Goal: Task Accomplishment & Management: Use online tool/utility

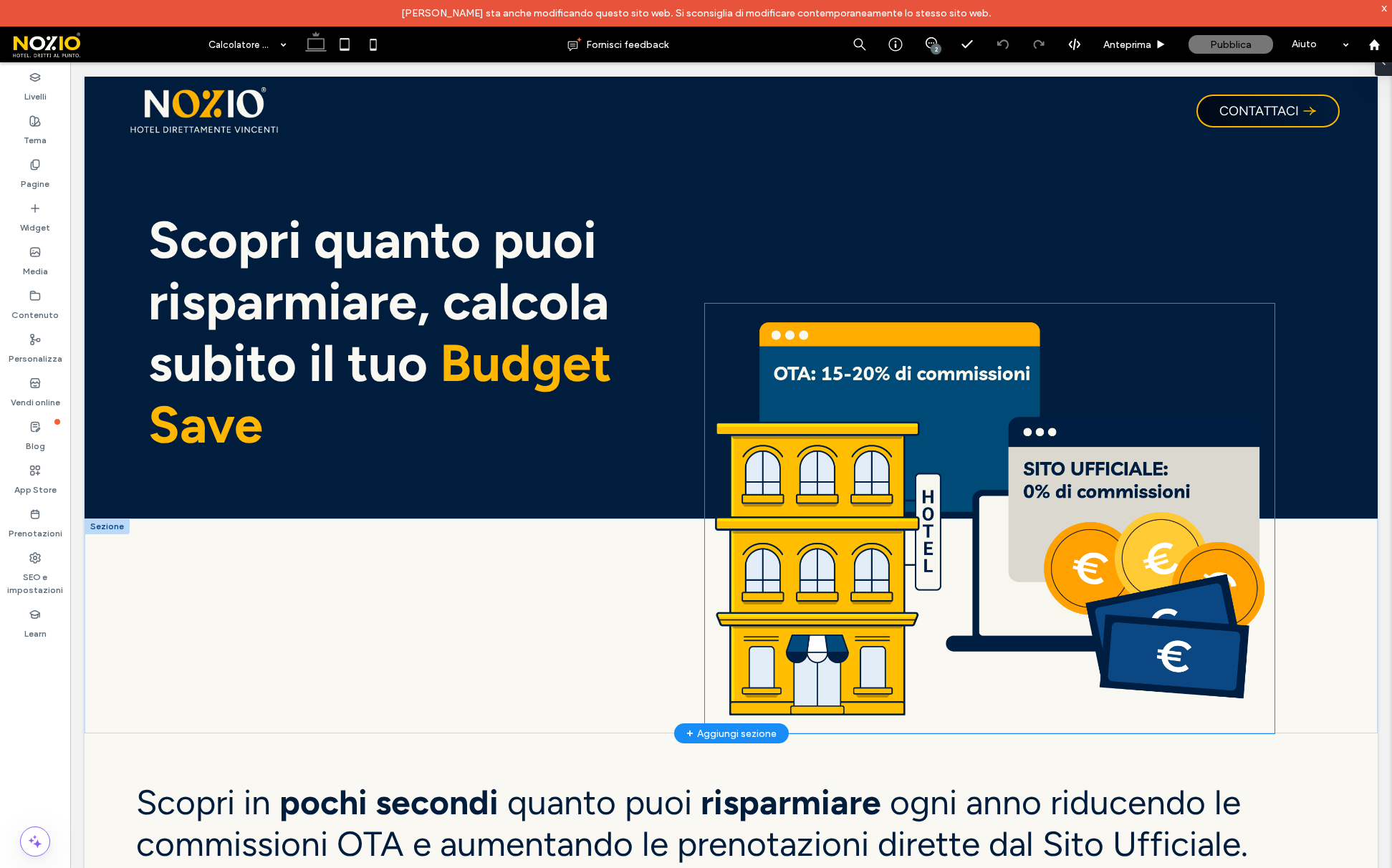
click at [838, 609] on img at bounding box center [989, 518] width 569 height 430
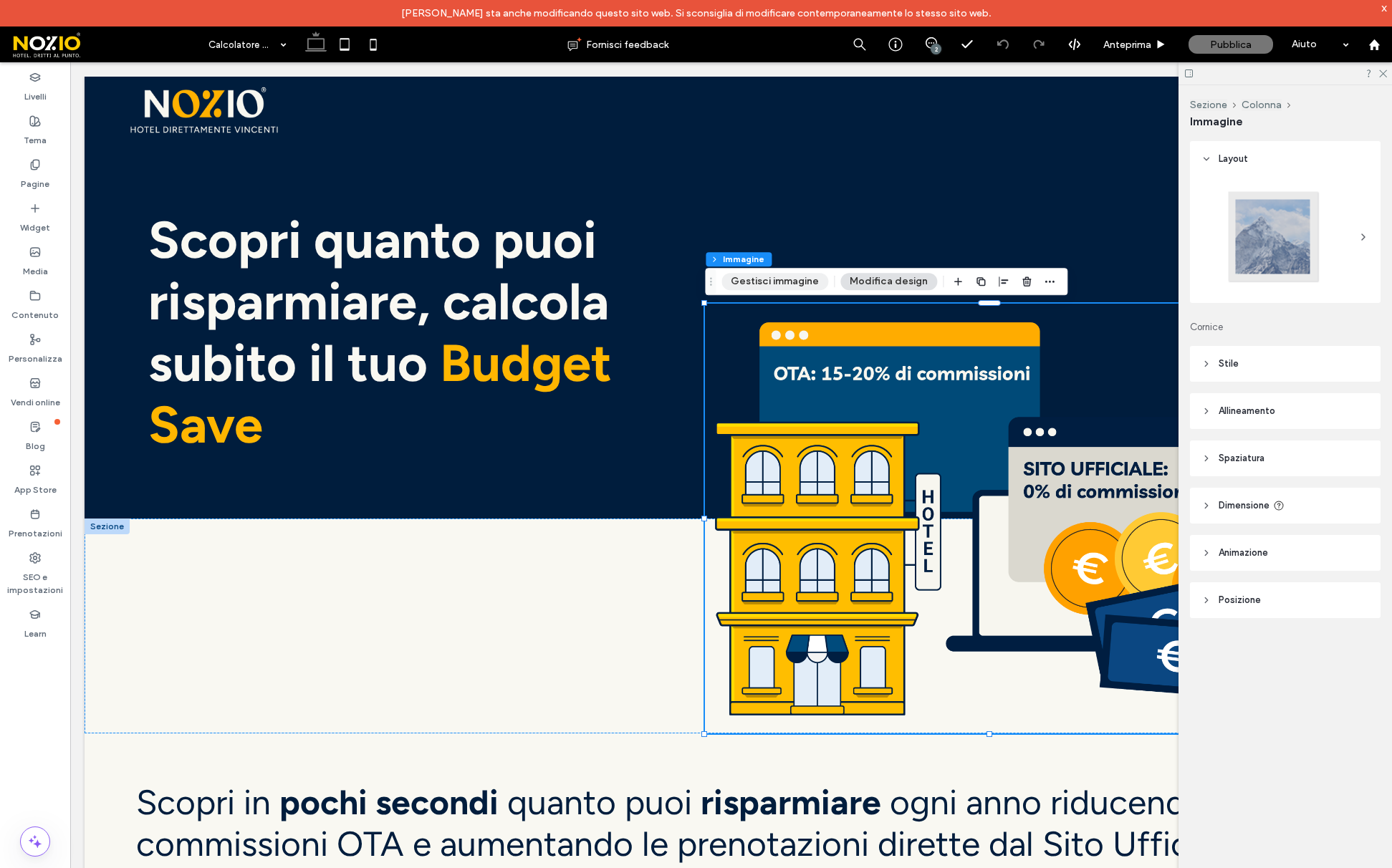
click at [780, 282] on button "Gestisci immagine" at bounding box center [775, 281] width 107 height 18
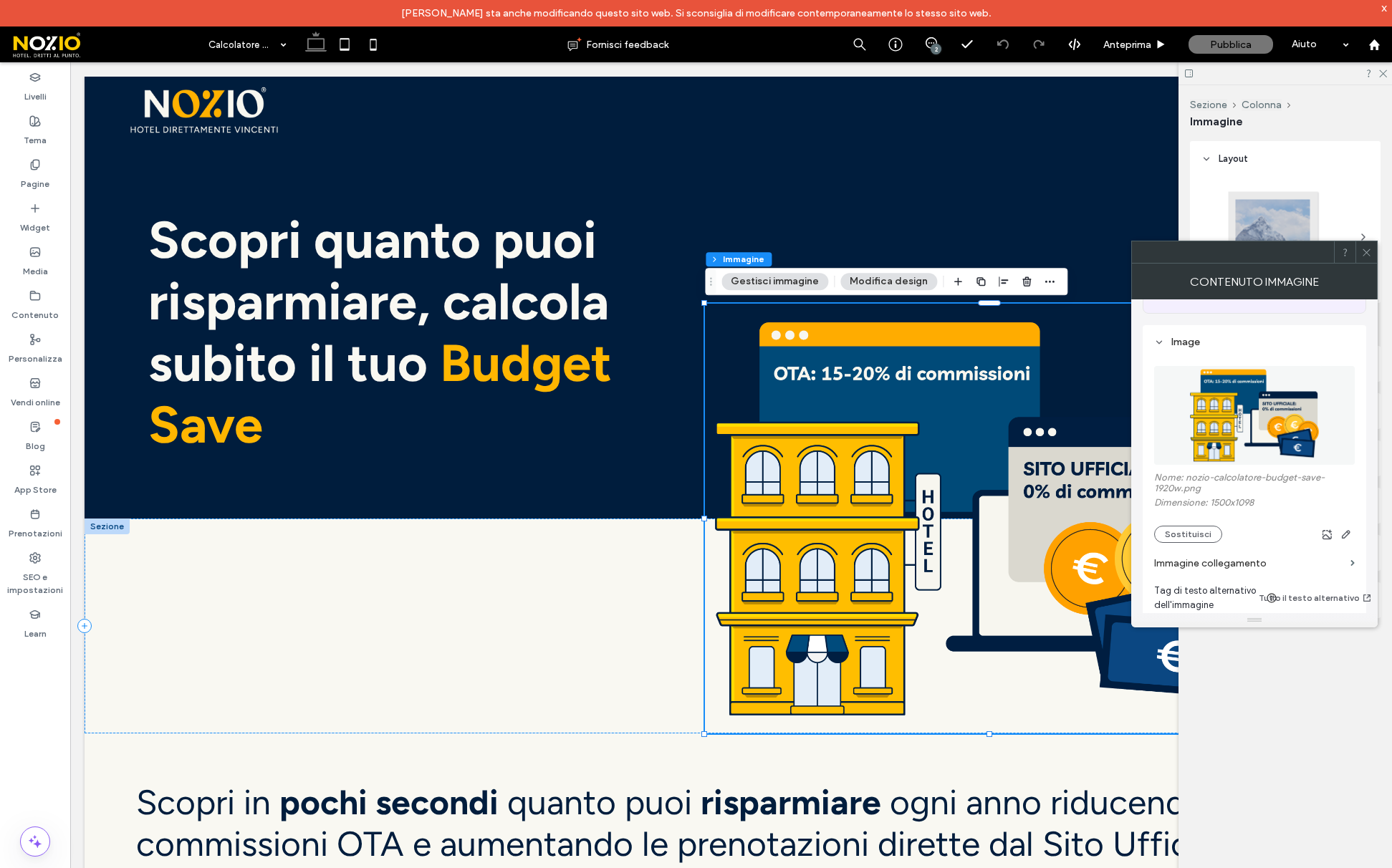
scroll to position [205, 0]
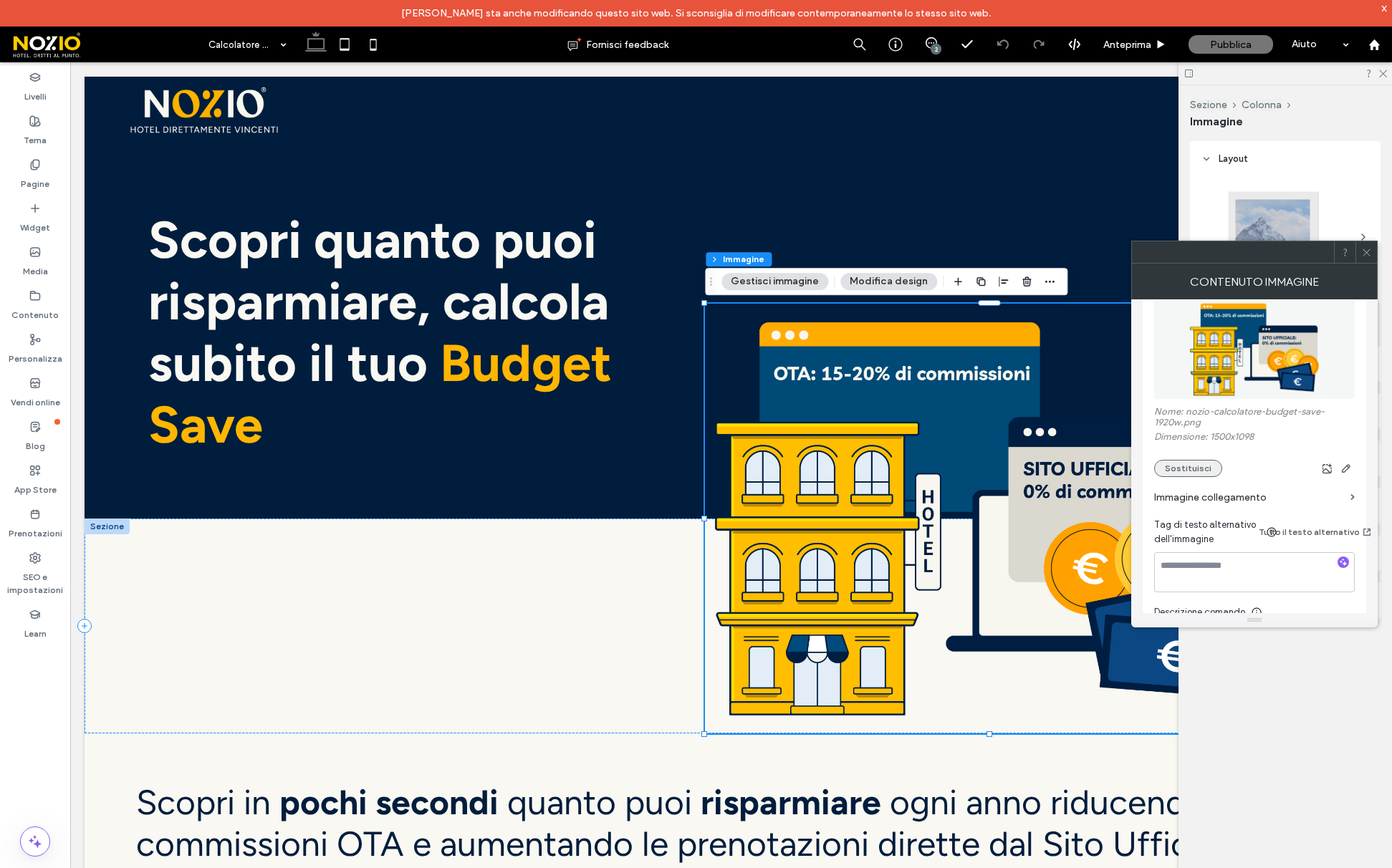
click at [1172, 469] on button "Sostituisci" at bounding box center [1189, 468] width 68 height 18
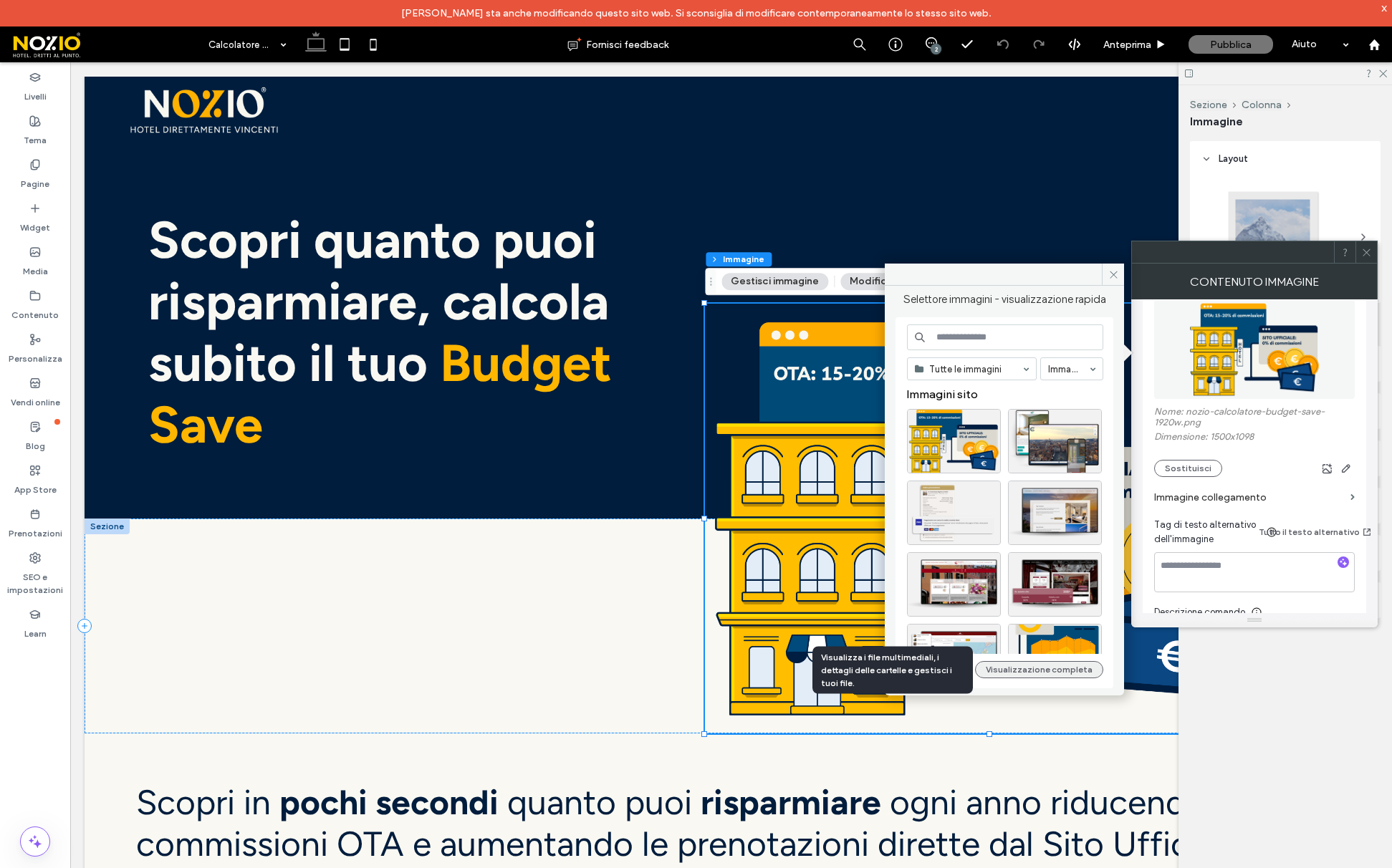
click at [1039, 663] on button "Visualizzazione completa" at bounding box center [1039, 670] width 128 height 18
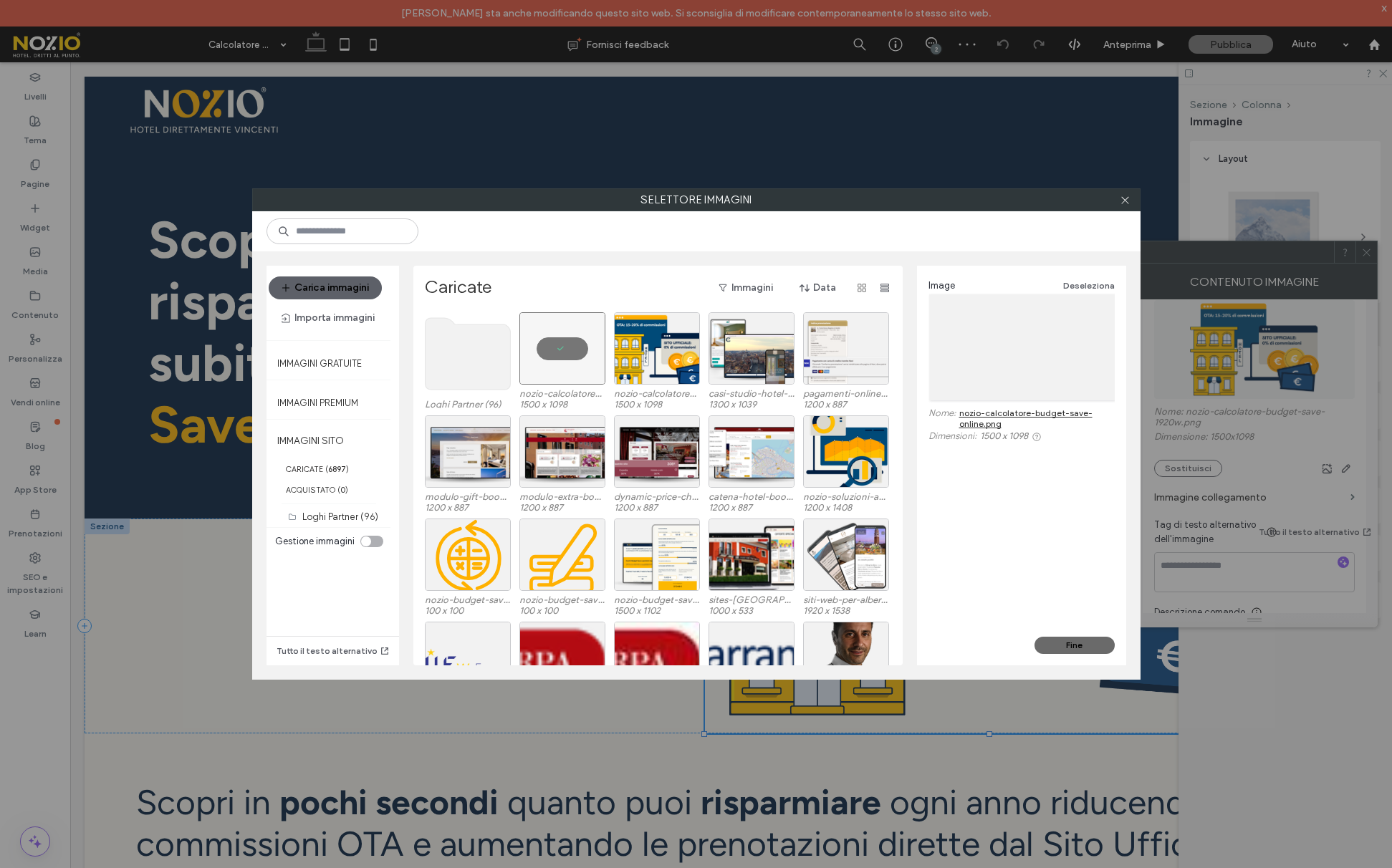
click at [1074, 649] on button "Fine" at bounding box center [1074, 645] width 80 height 18
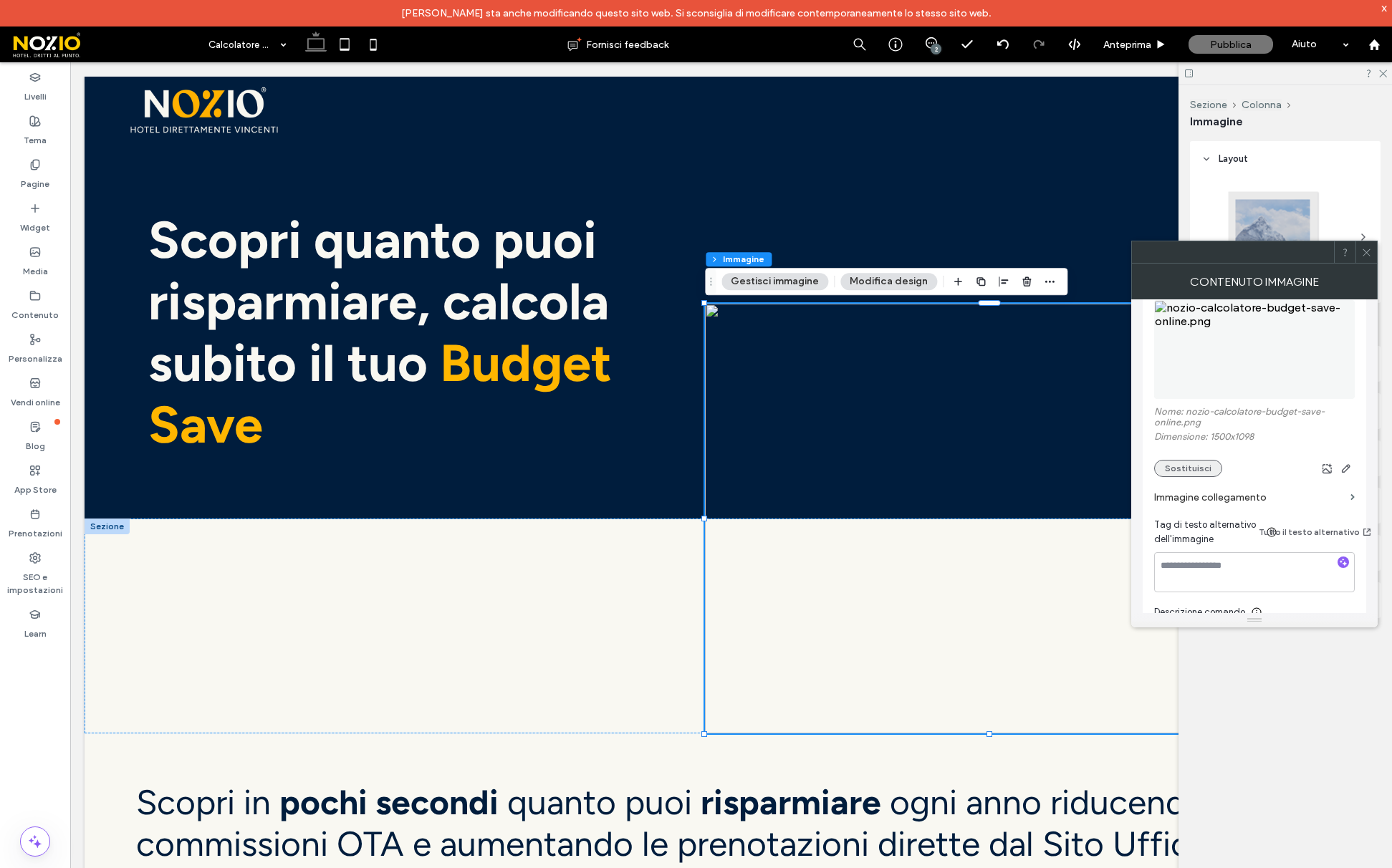
click at [1180, 466] on button "Sostituisci" at bounding box center [1189, 468] width 68 height 18
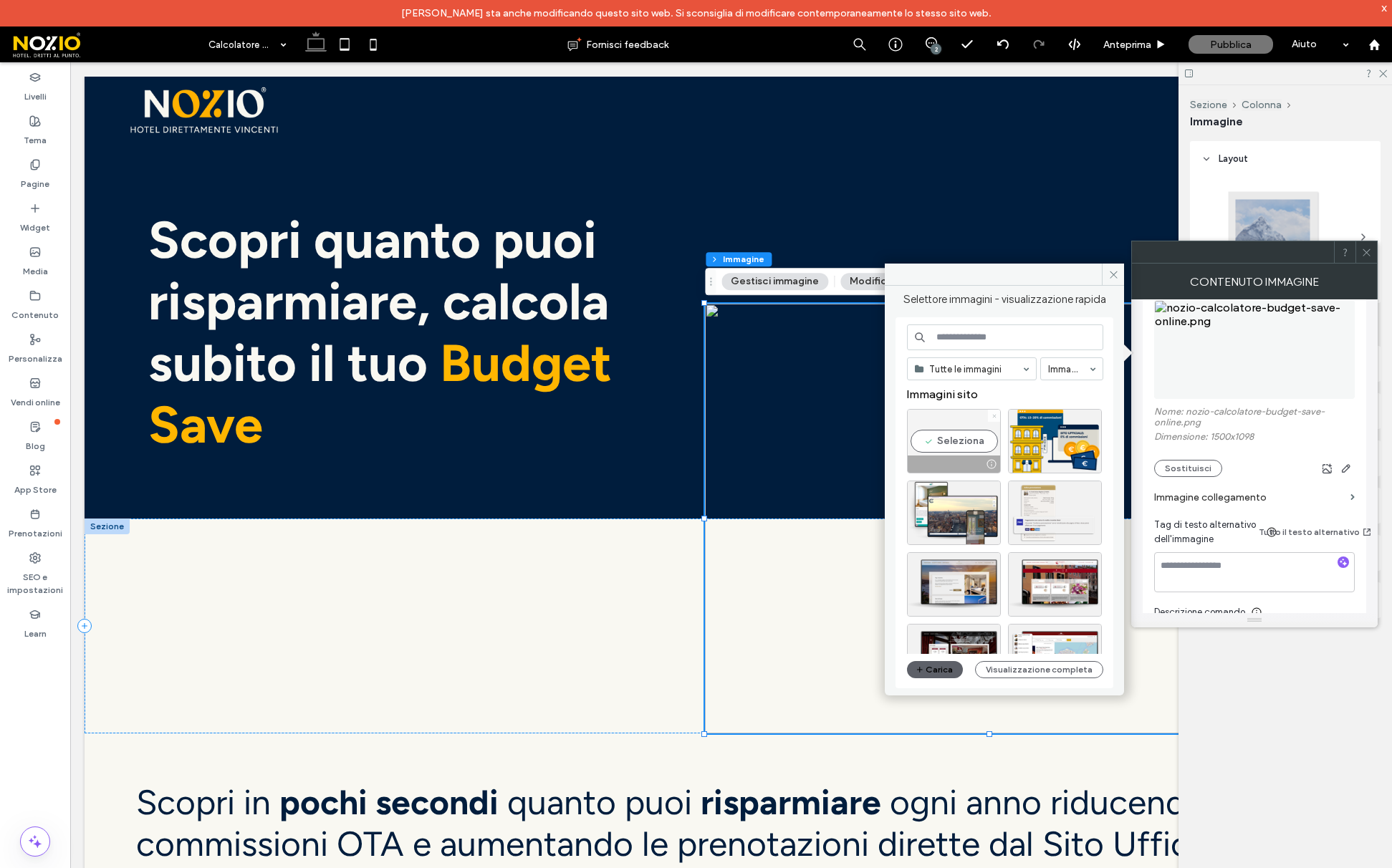
click at [996, 413] on icon at bounding box center [995, 416] width 6 height 6
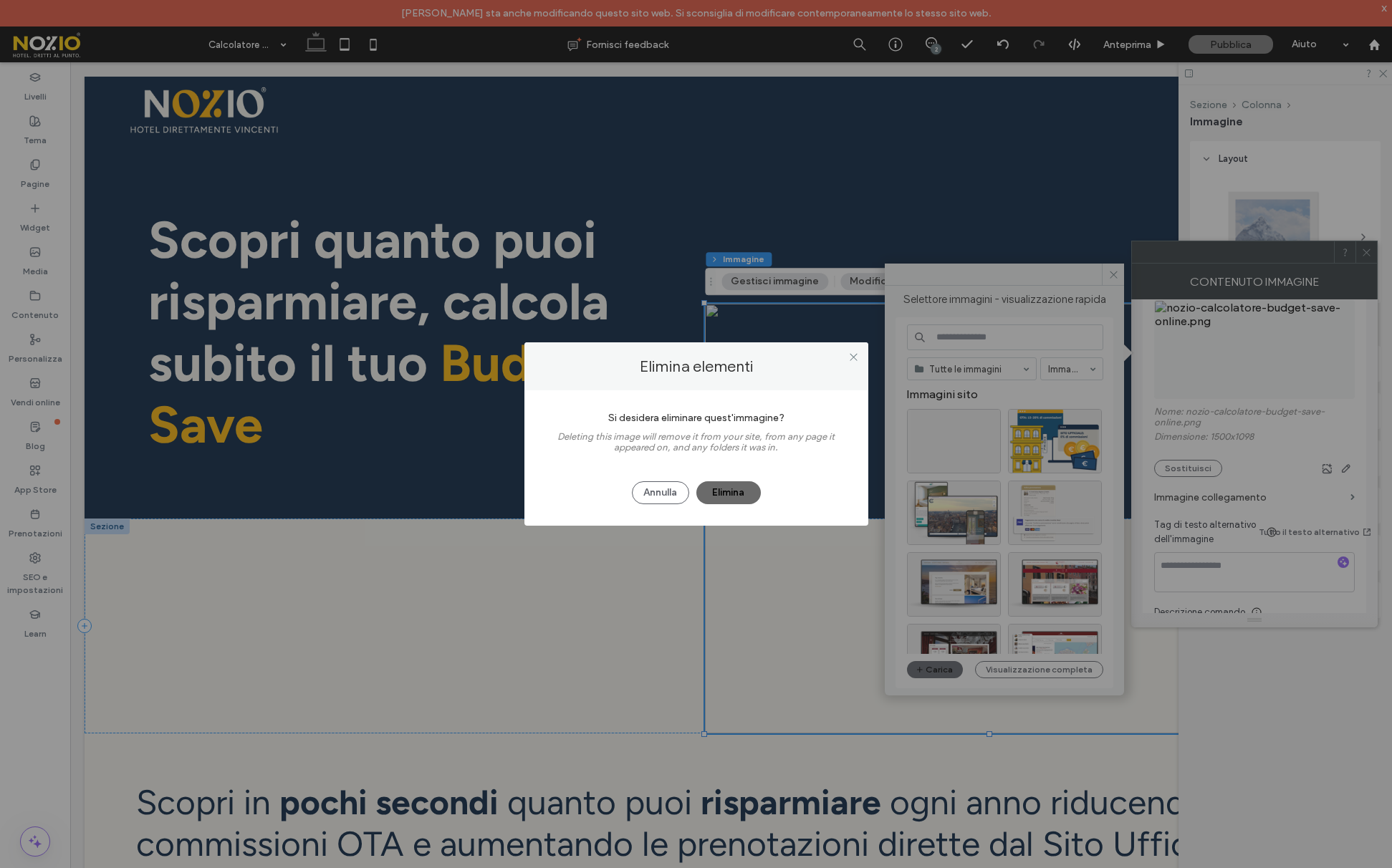
drag, startPoint x: 720, startPoint y: 494, endPoint x: 740, endPoint y: 496, distance: 20.1
click at [720, 494] on button "Elimina" at bounding box center [729, 493] width 65 height 23
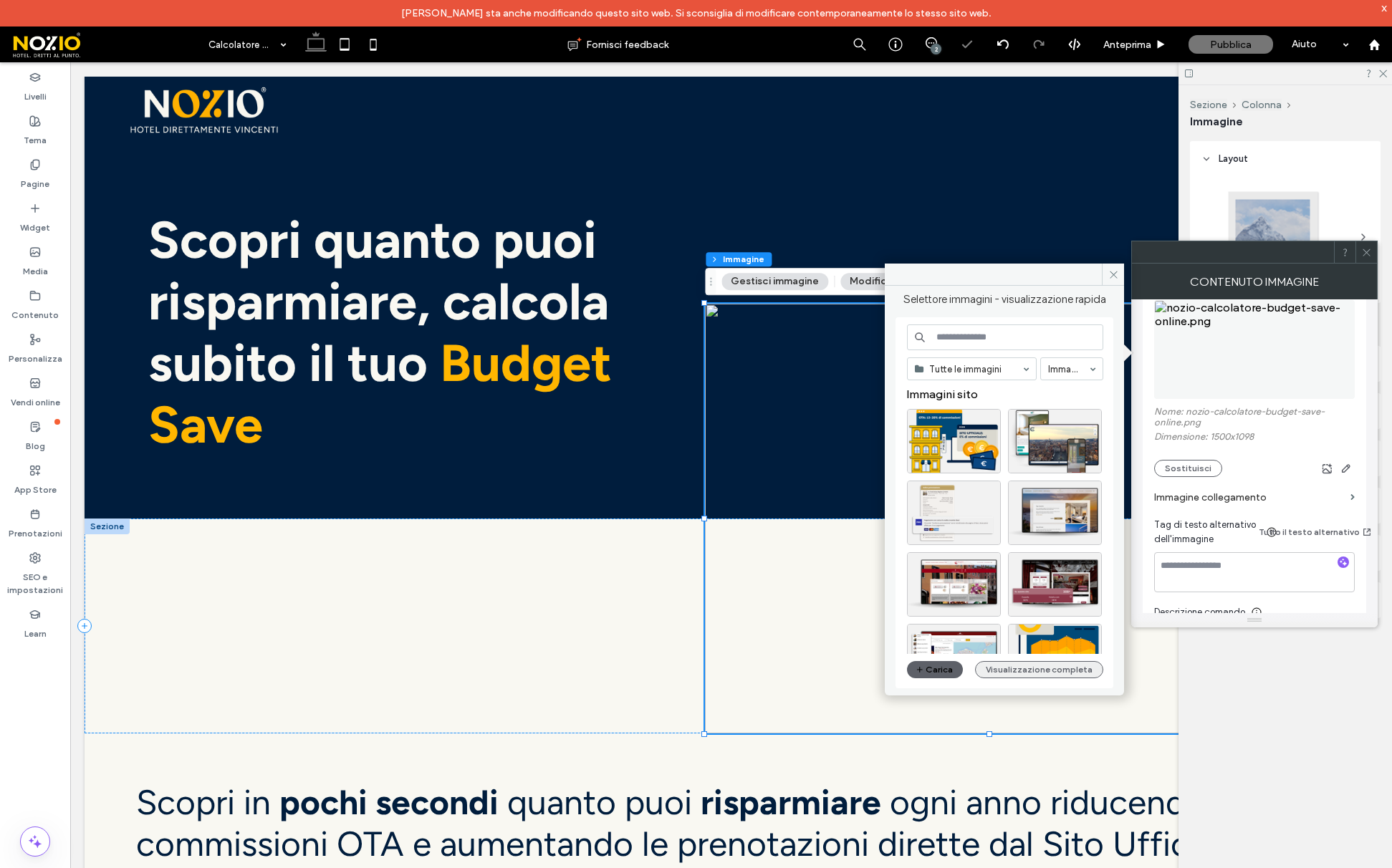
click at [1052, 666] on button "Visualizzazione completa" at bounding box center [1039, 670] width 128 height 18
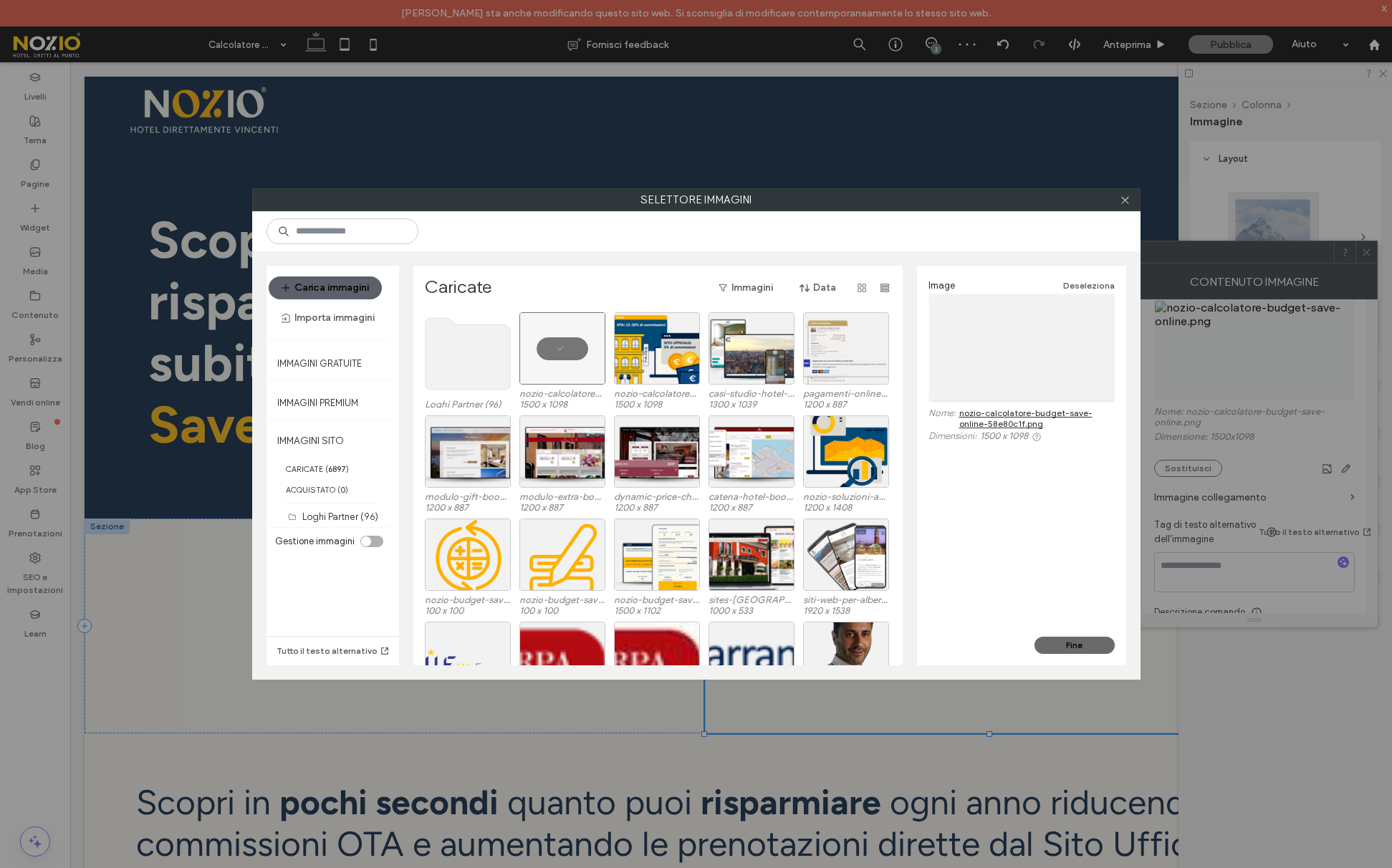
click at [1089, 648] on button "Fine" at bounding box center [1074, 645] width 80 height 18
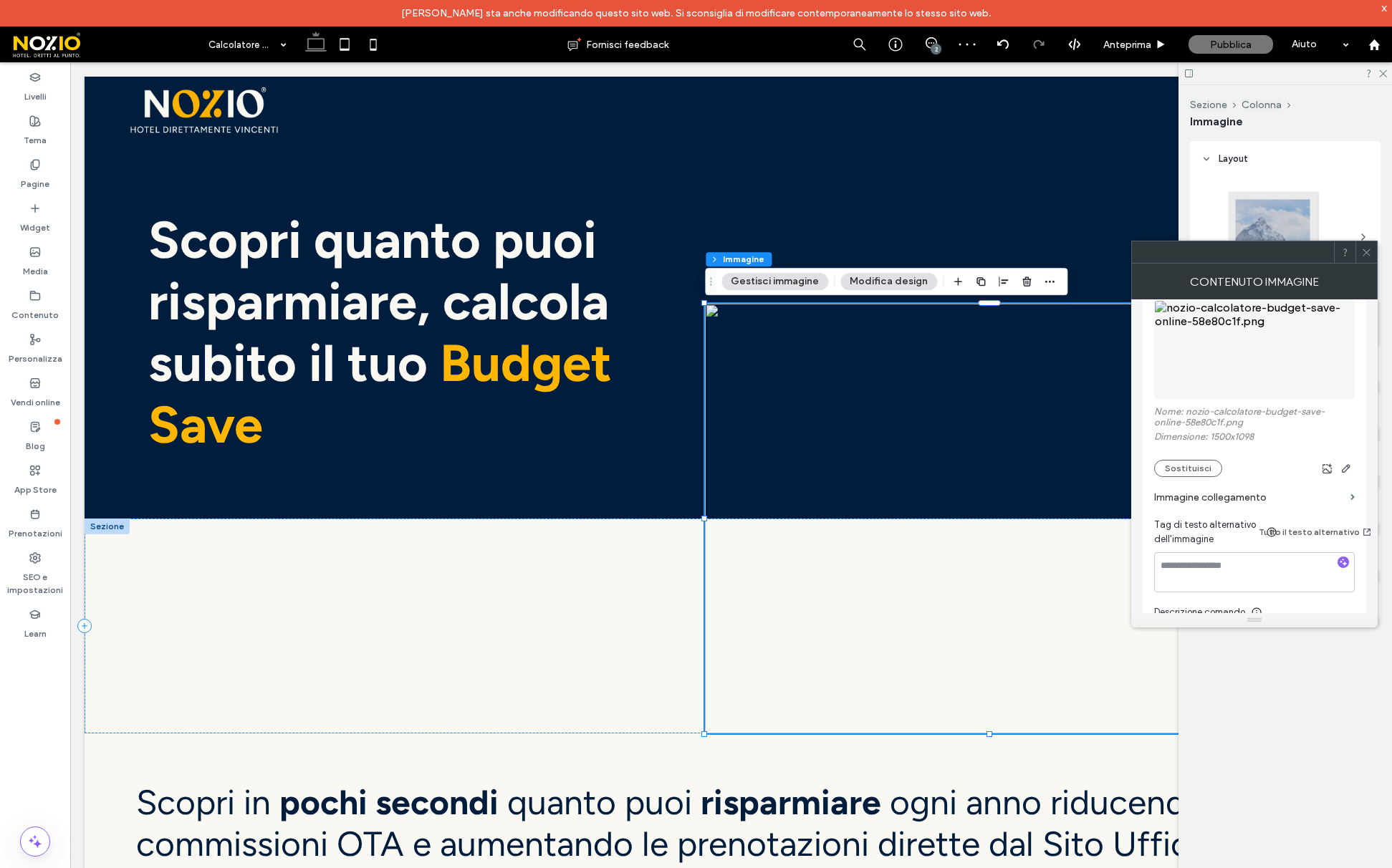
click at [1364, 253] on icon at bounding box center [1367, 253] width 11 height 11
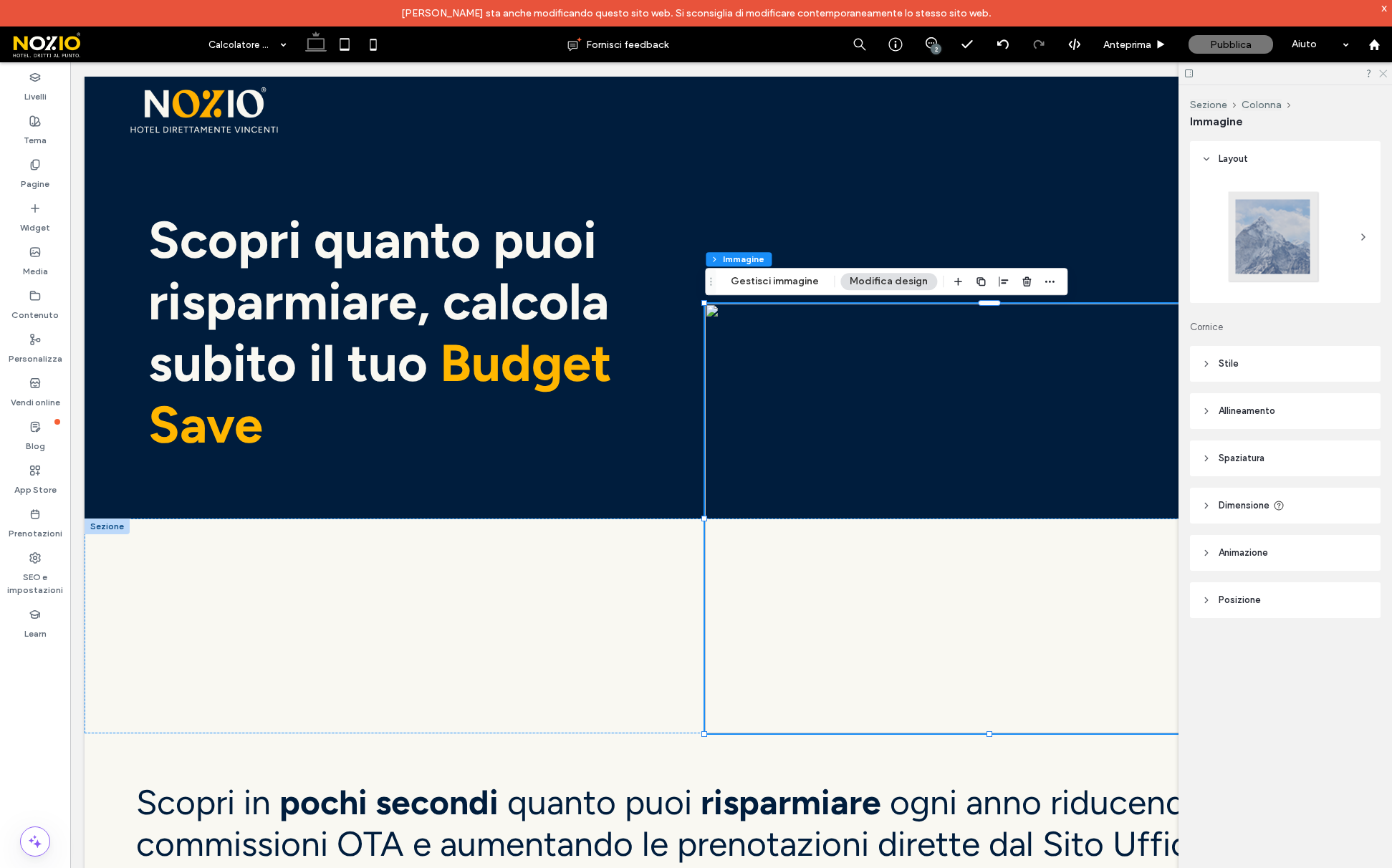
click at [1385, 73] on icon at bounding box center [1382, 73] width 10 height 10
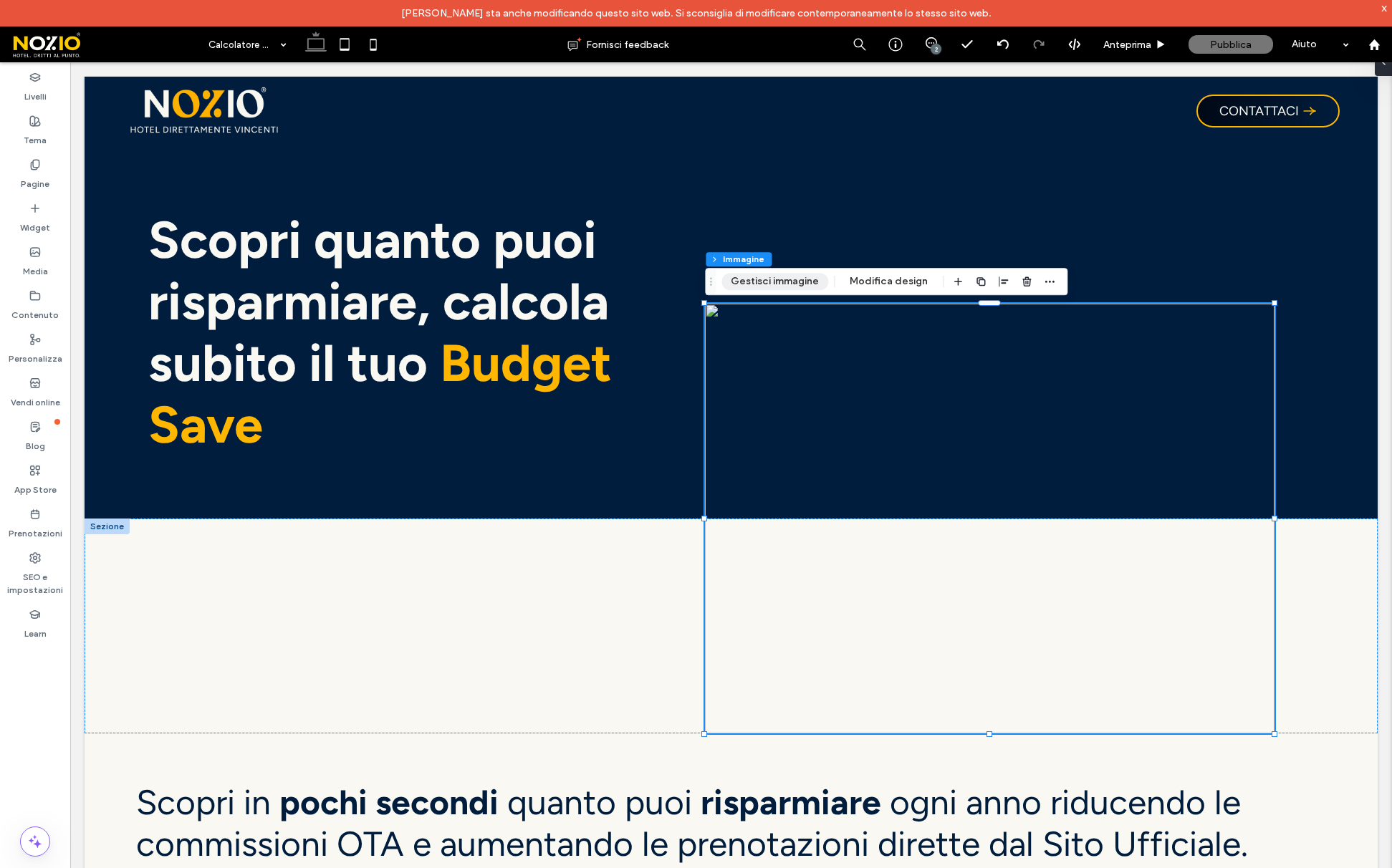
click at [752, 279] on button "Gestisci immagine" at bounding box center [775, 281] width 107 height 18
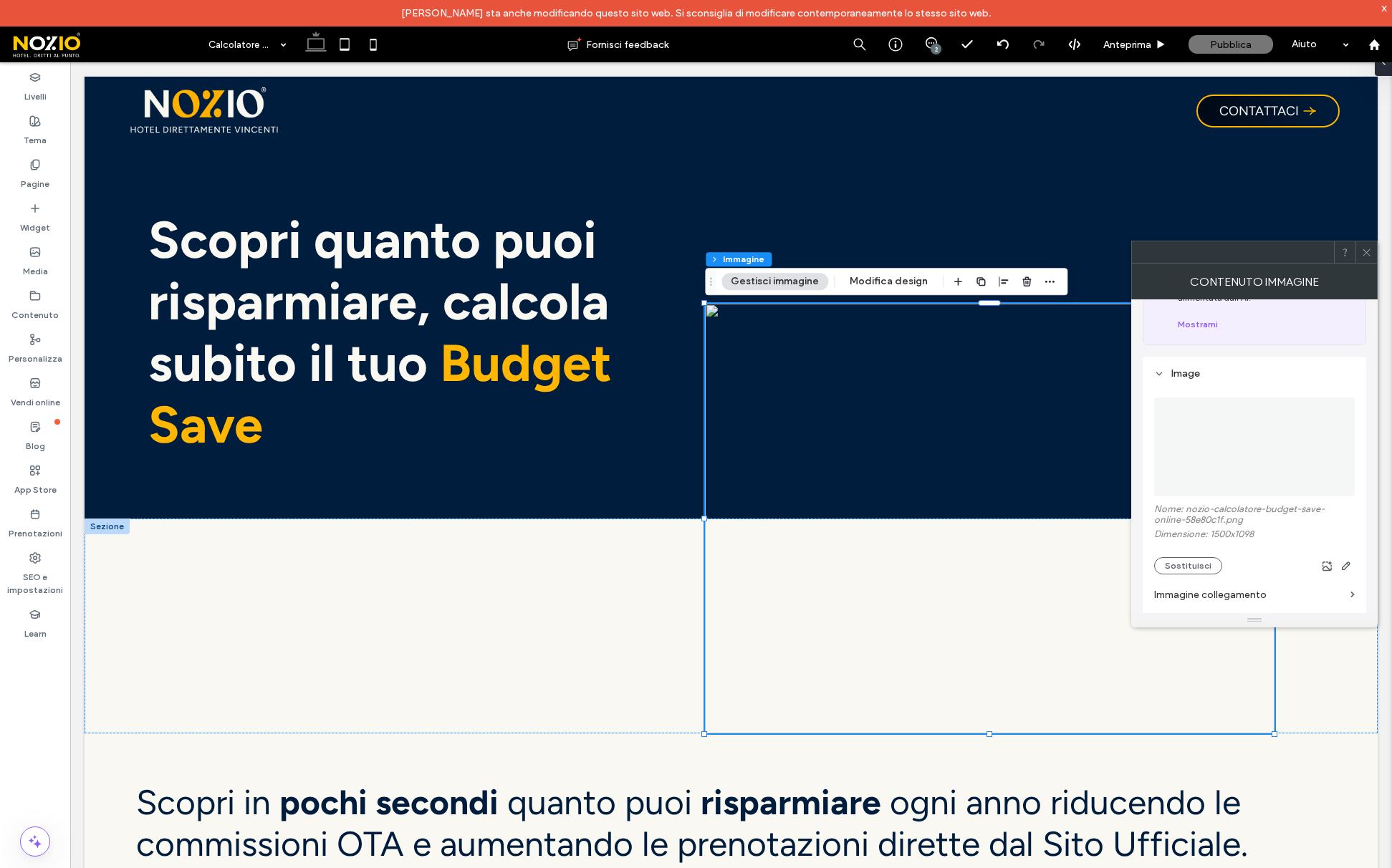
scroll to position [111, 0]
click at [1159, 573] on section "Immagine collegamento" at bounding box center [1254, 590] width 201 height 41
click at [1168, 562] on button "Sostituisci" at bounding box center [1189, 562] width 68 height 18
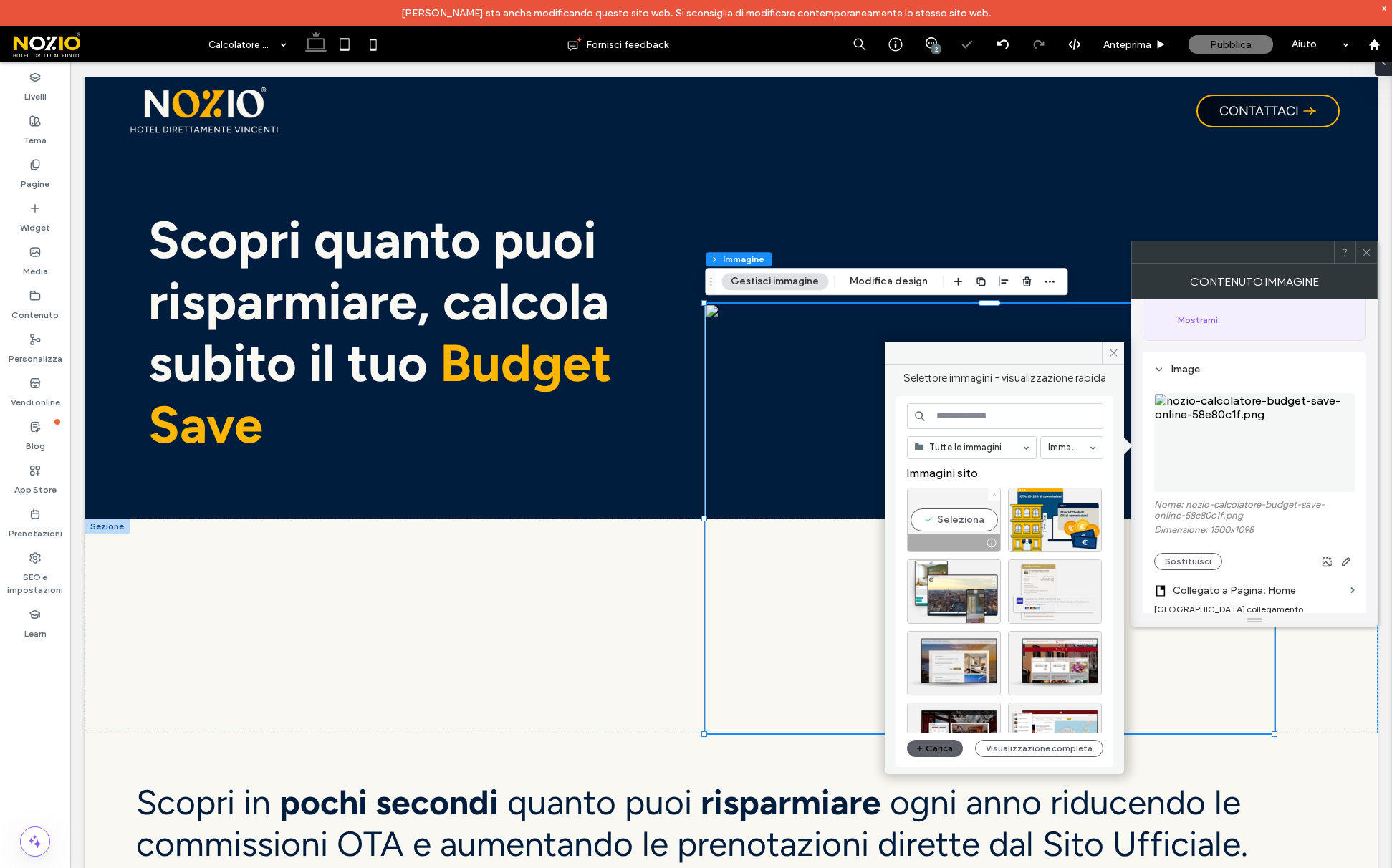
click at [994, 495] on icon at bounding box center [995, 494] width 6 height 6
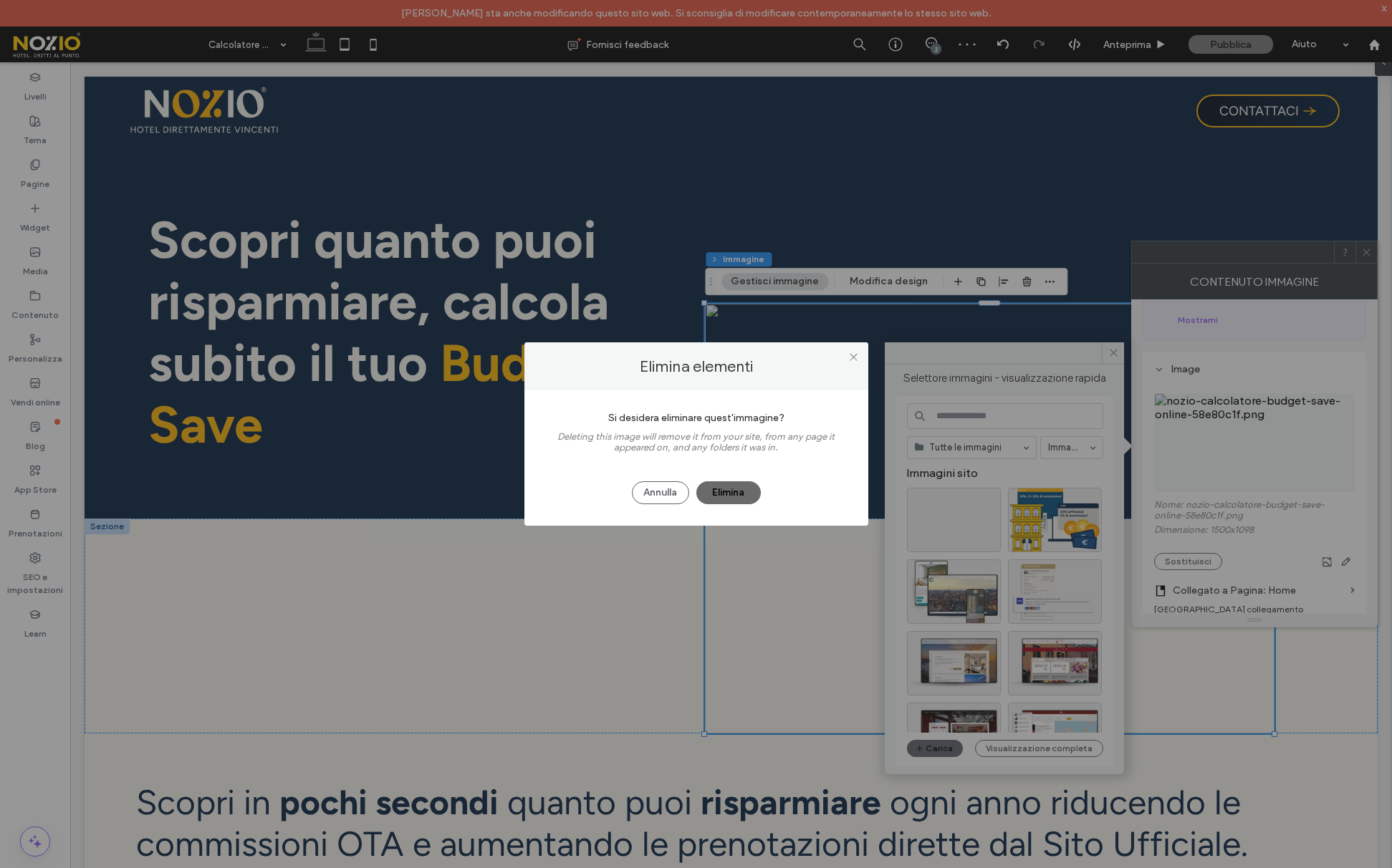
click at [732, 483] on button "Elimina" at bounding box center [729, 493] width 65 height 23
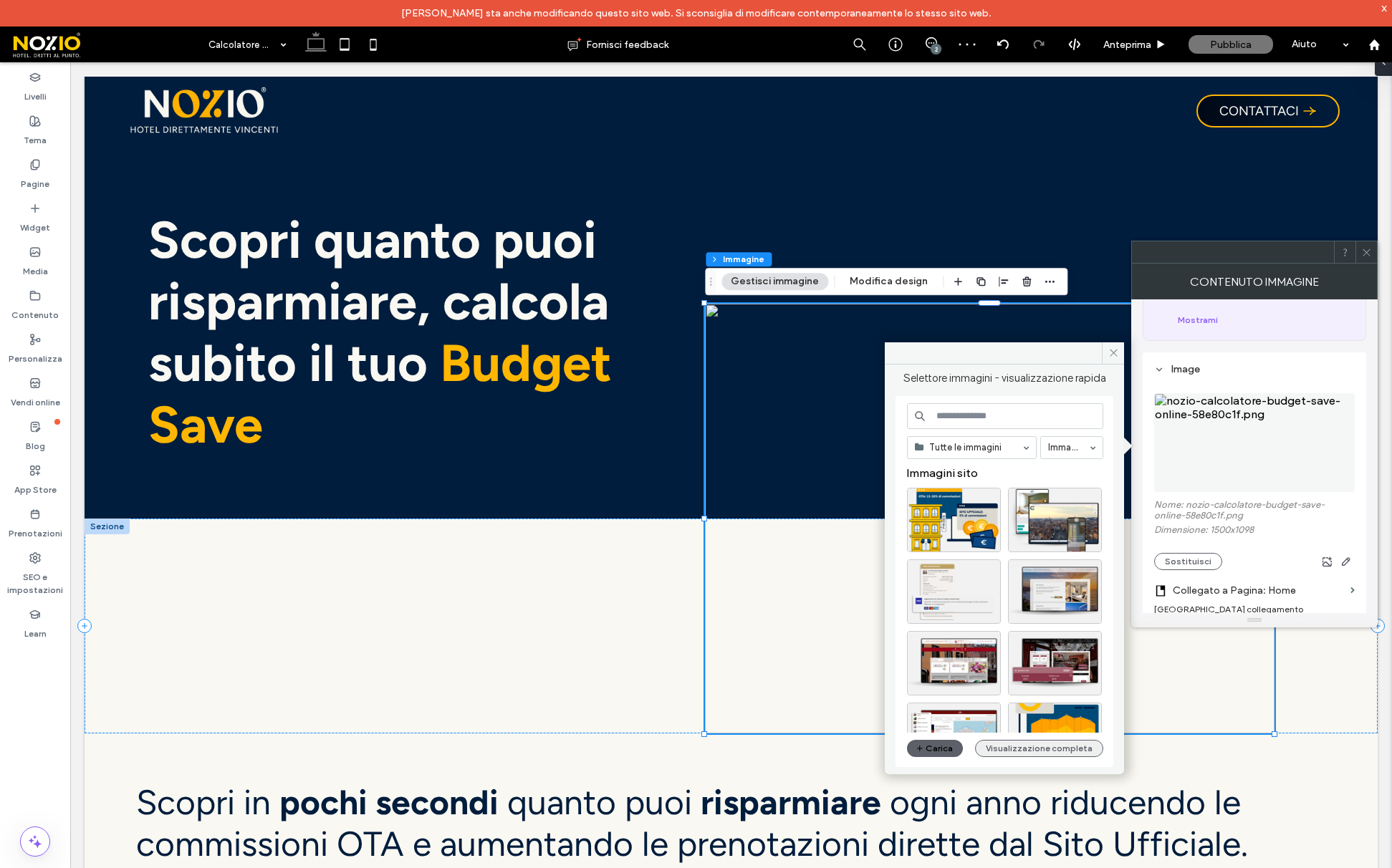
click at [1005, 745] on button "Visualizzazione completa" at bounding box center [1039, 749] width 128 height 18
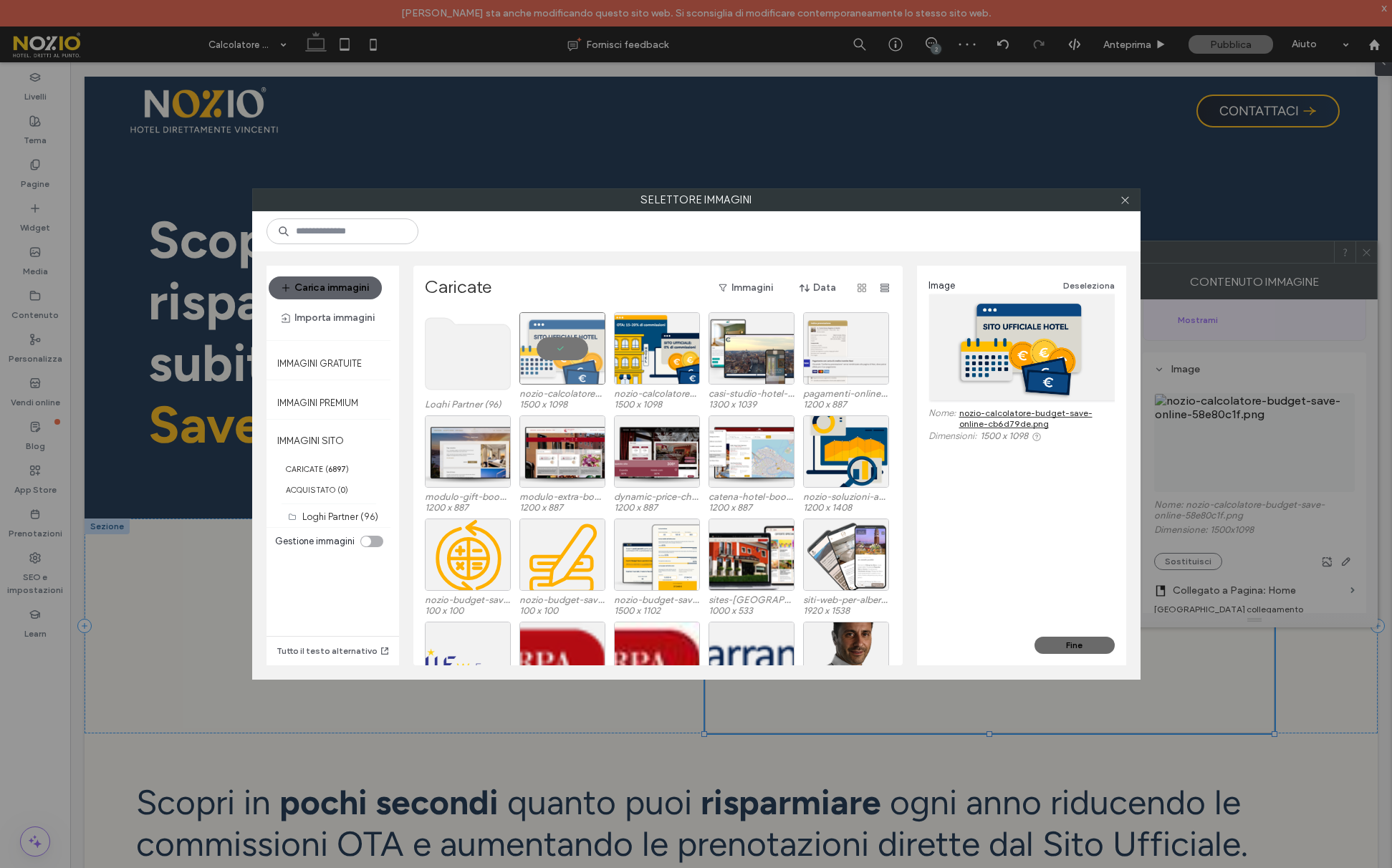
click at [1059, 637] on button "Fine" at bounding box center [1074, 645] width 80 height 18
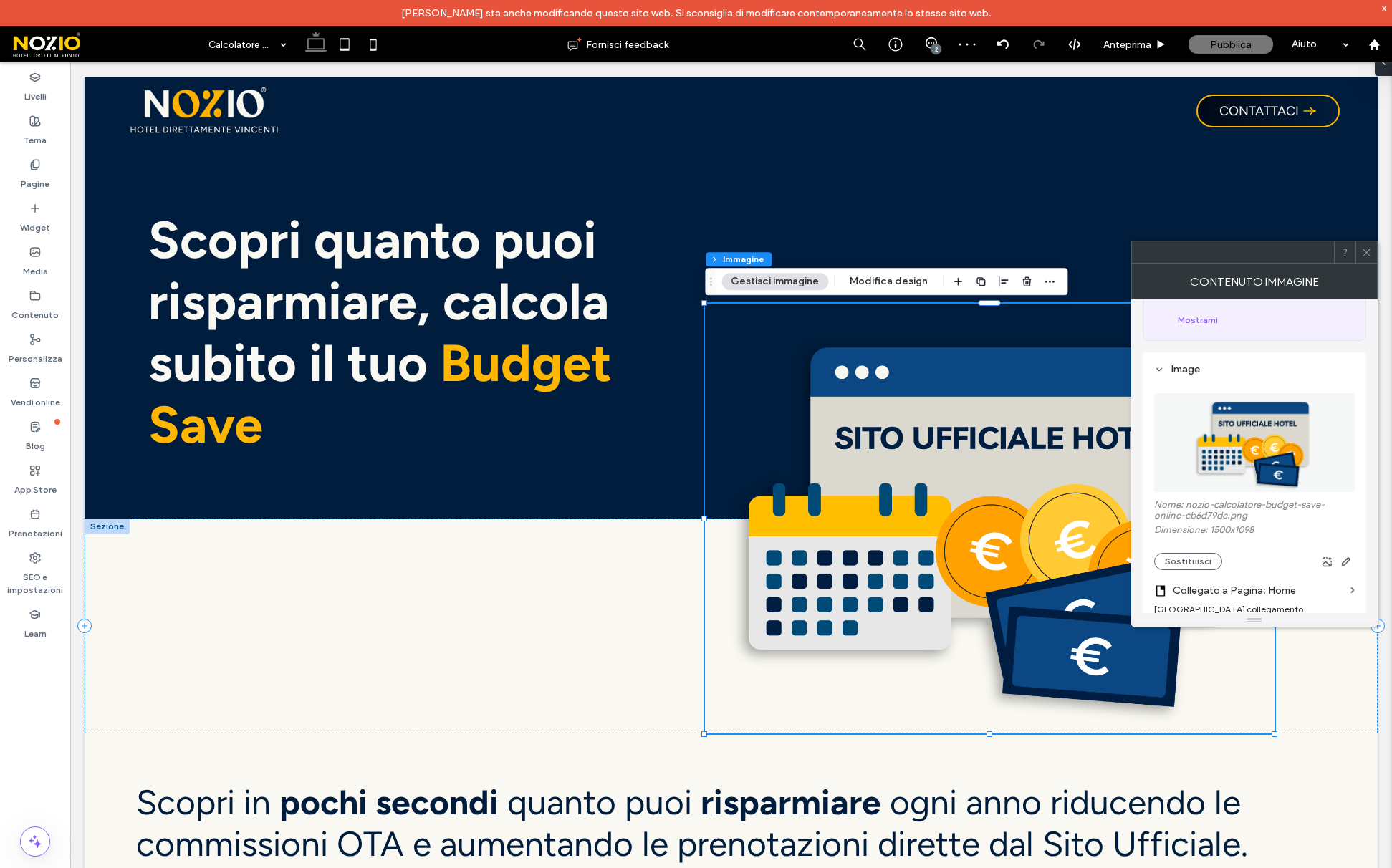
click at [1364, 250] on icon at bounding box center [1367, 253] width 11 height 11
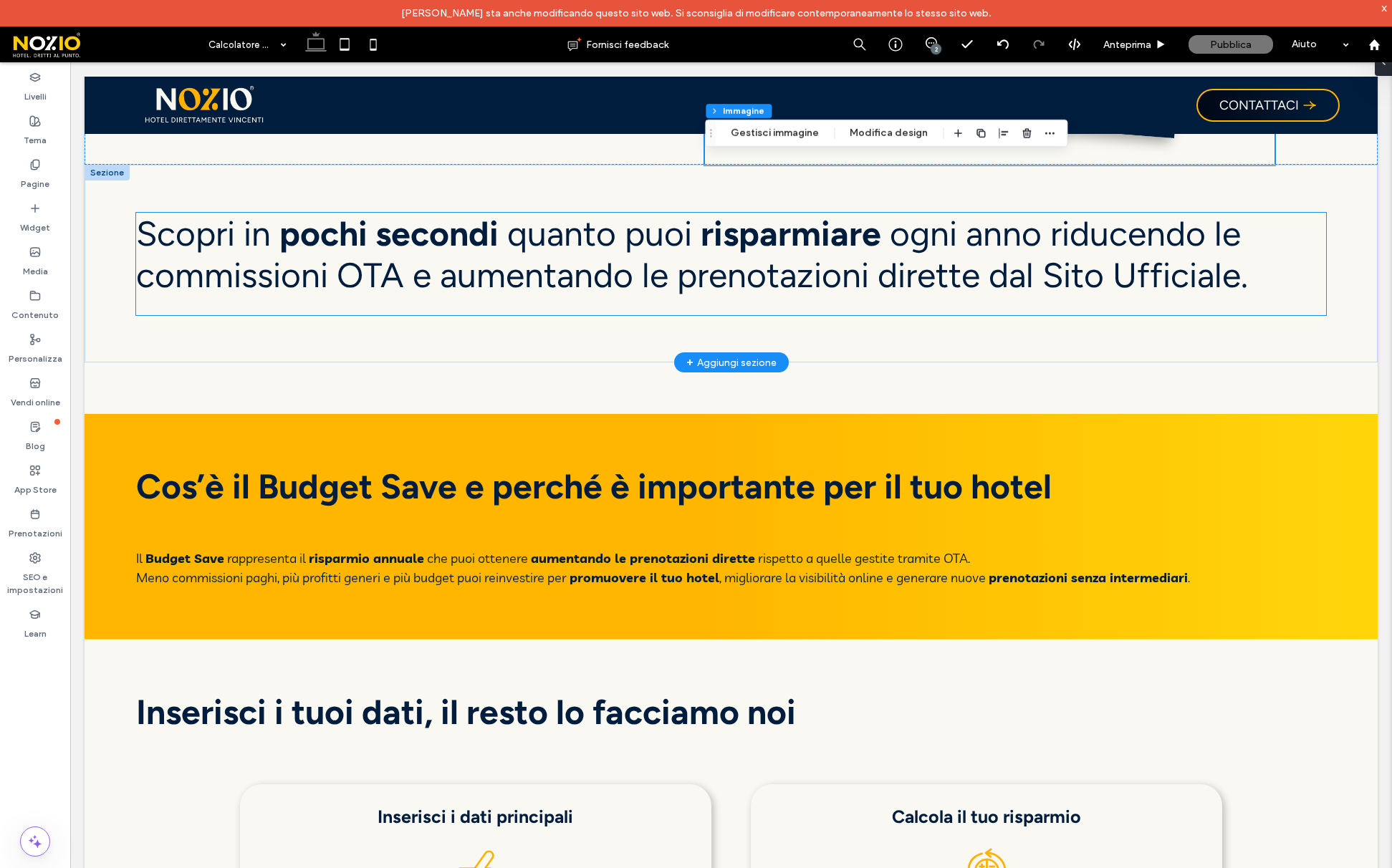
scroll to position [571, 0]
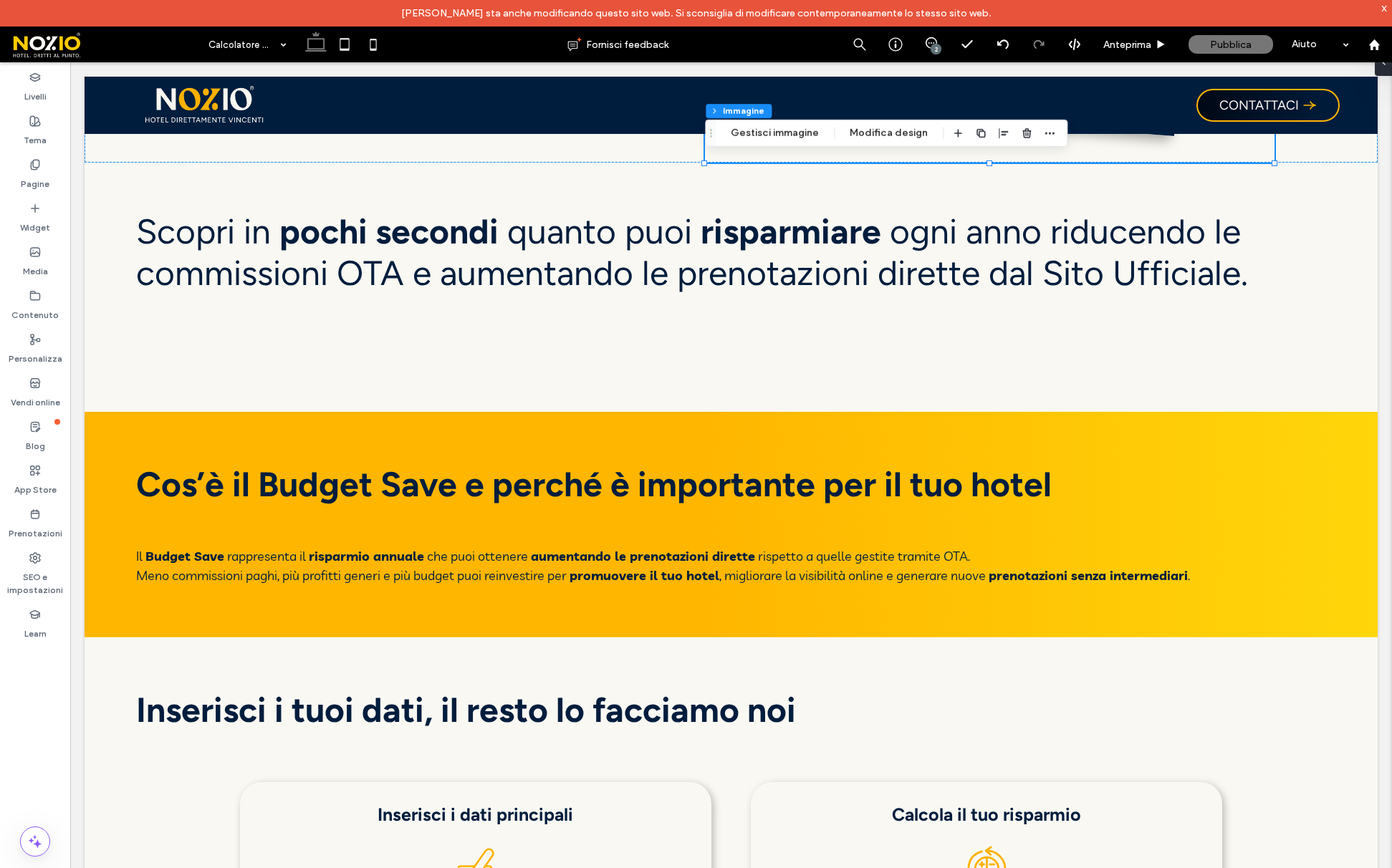
drag, startPoint x: 939, startPoint y: 45, endPoint x: 932, endPoint y: 51, distance: 9.2
click at [939, 45] on div "2" at bounding box center [936, 49] width 11 height 11
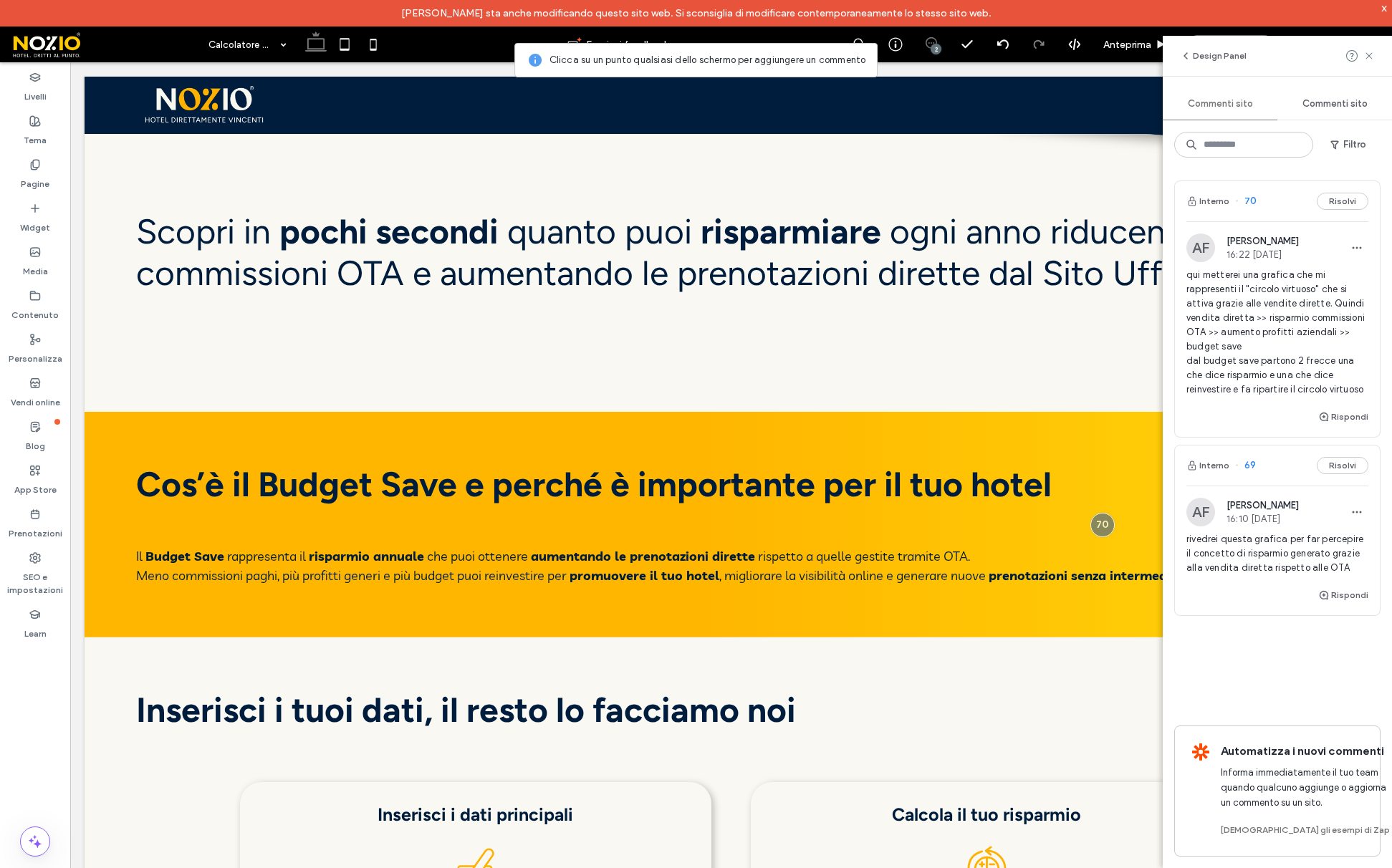
click at [1207, 304] on span "qui metterei una grafica che mi rappresenti il "circolo virtuoso" che si attiva…" at bounding box center [1277, 332] width 182 height 129
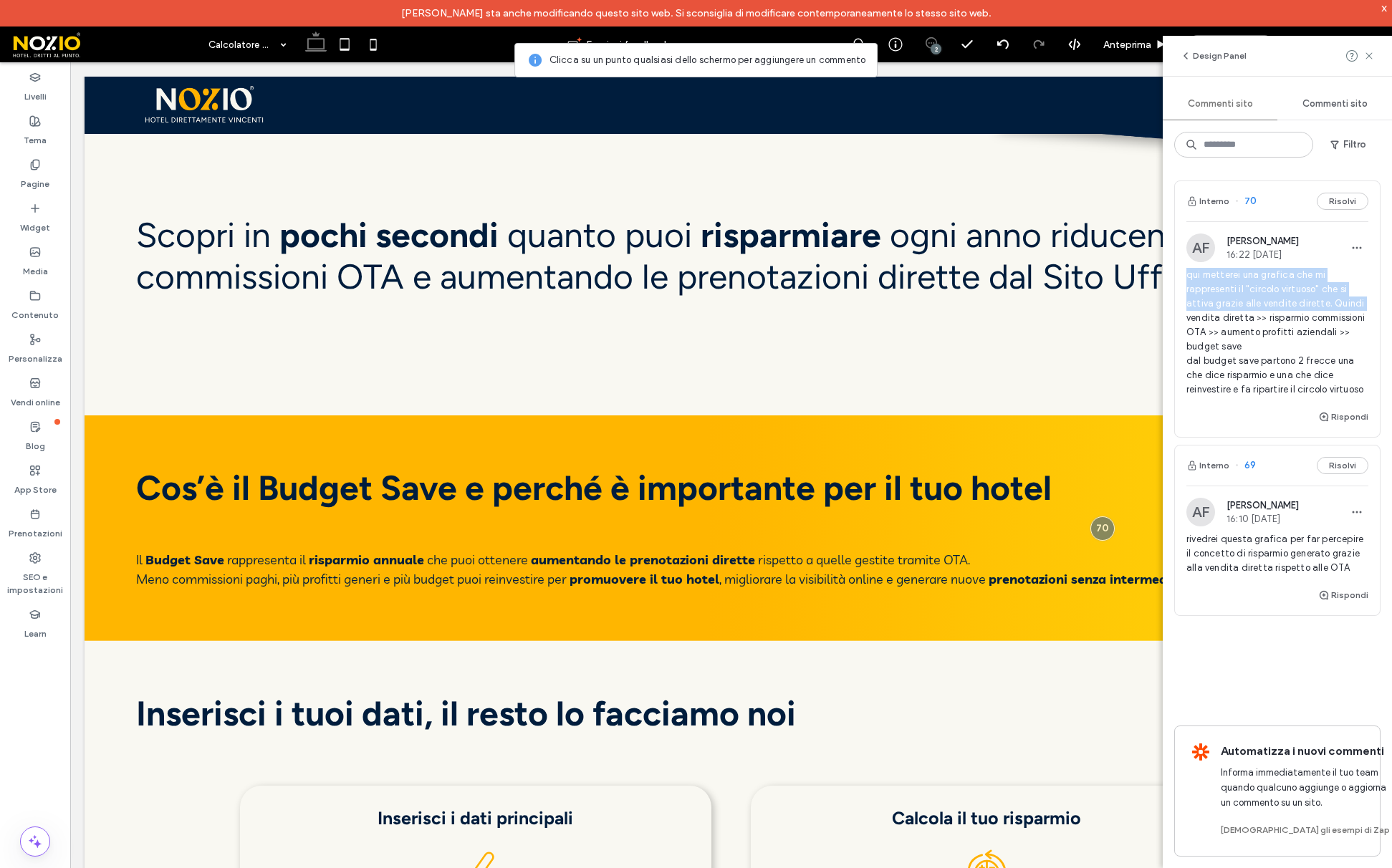
click at [1207, 303] on span "qui metterei una grafica che mi rappresenti il "circolo virtuoso" che si attiva…" at bounding box center [1277, 332] width 182 height 129
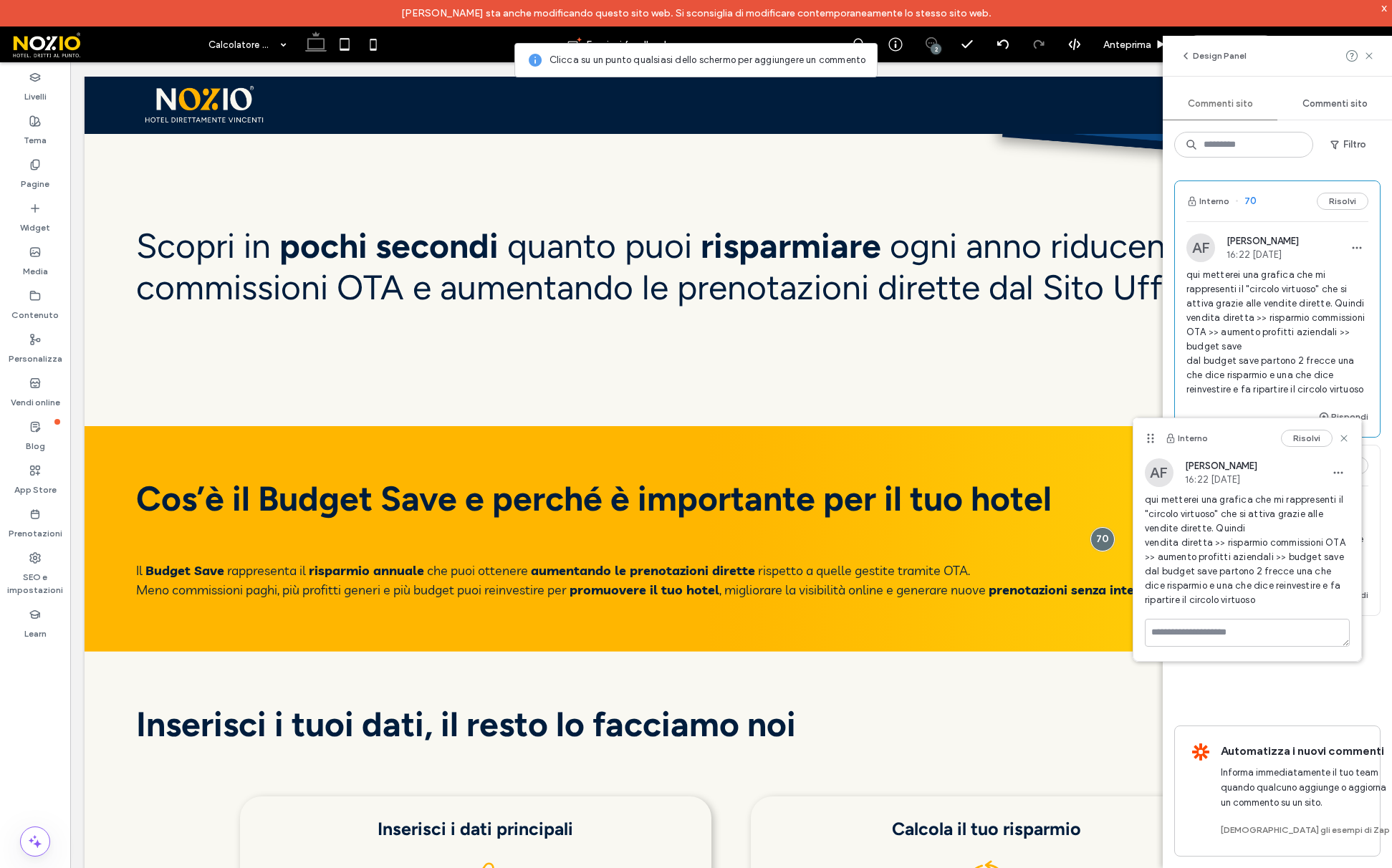
click at [1223, 323] on span "qui metterei una grafica che mi rappresenti il "circolo virtuoso" che si attiva…" at bounding box center [1277, 332] width 182 height 129
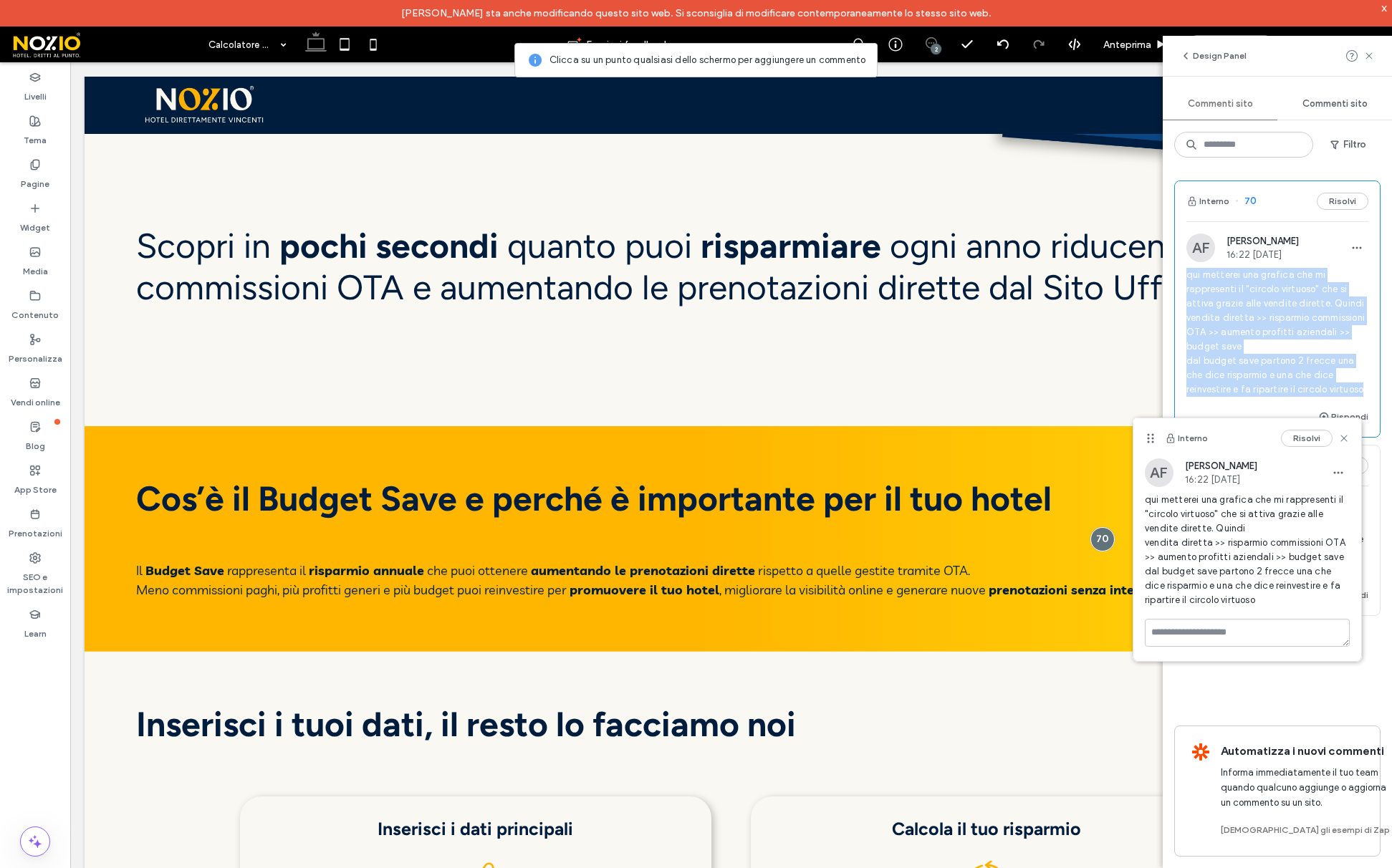
drag, startPoint x: 1188, startPoint y: 272, endPoint x: 1328, endPoint y: 390, distance: 183.1
click at [1328, 390] on span "qui metterei una grafica che mi rappresenti il "circolo virtuoso" che si attiva…" at bounding box center [1277, 332] width 182 height 129
copy span "qui metterei una grafica che mi rappresenti il "circolo virtuoso" che si attiva…"
click at [1324, 384] on span "qui metterei una grafica che mi rappresenti il "circolo virtuoso" che si attiva…" at bounding box center [1277, 332] width 182 height 129
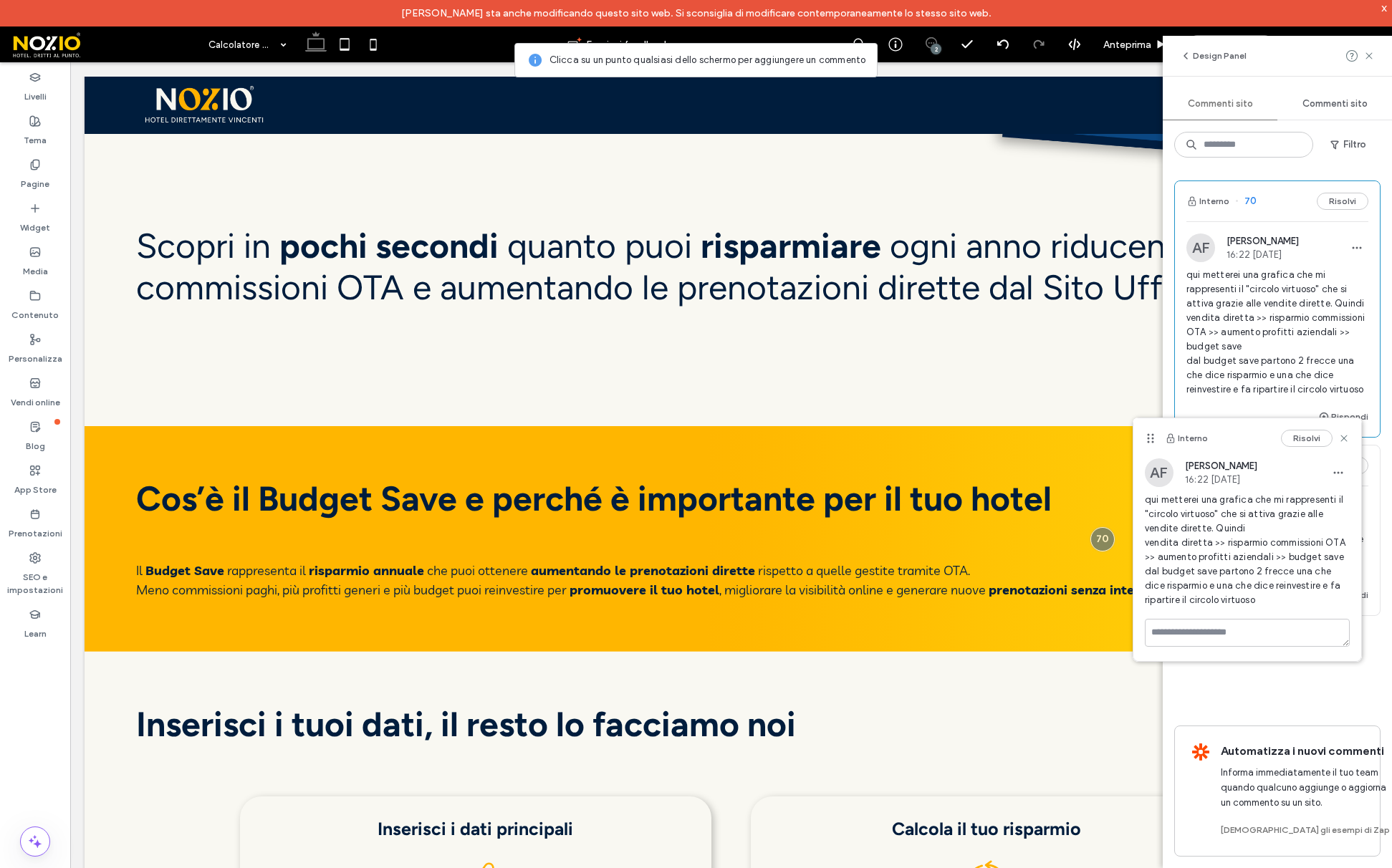
click at [1267, 169] on div "Interno 70 Risolvi AF [PERSON_NAME] 16:22 [DATE] qui metterei una grafica che m…" at bounding box center [1277, 518] width 229 height 699
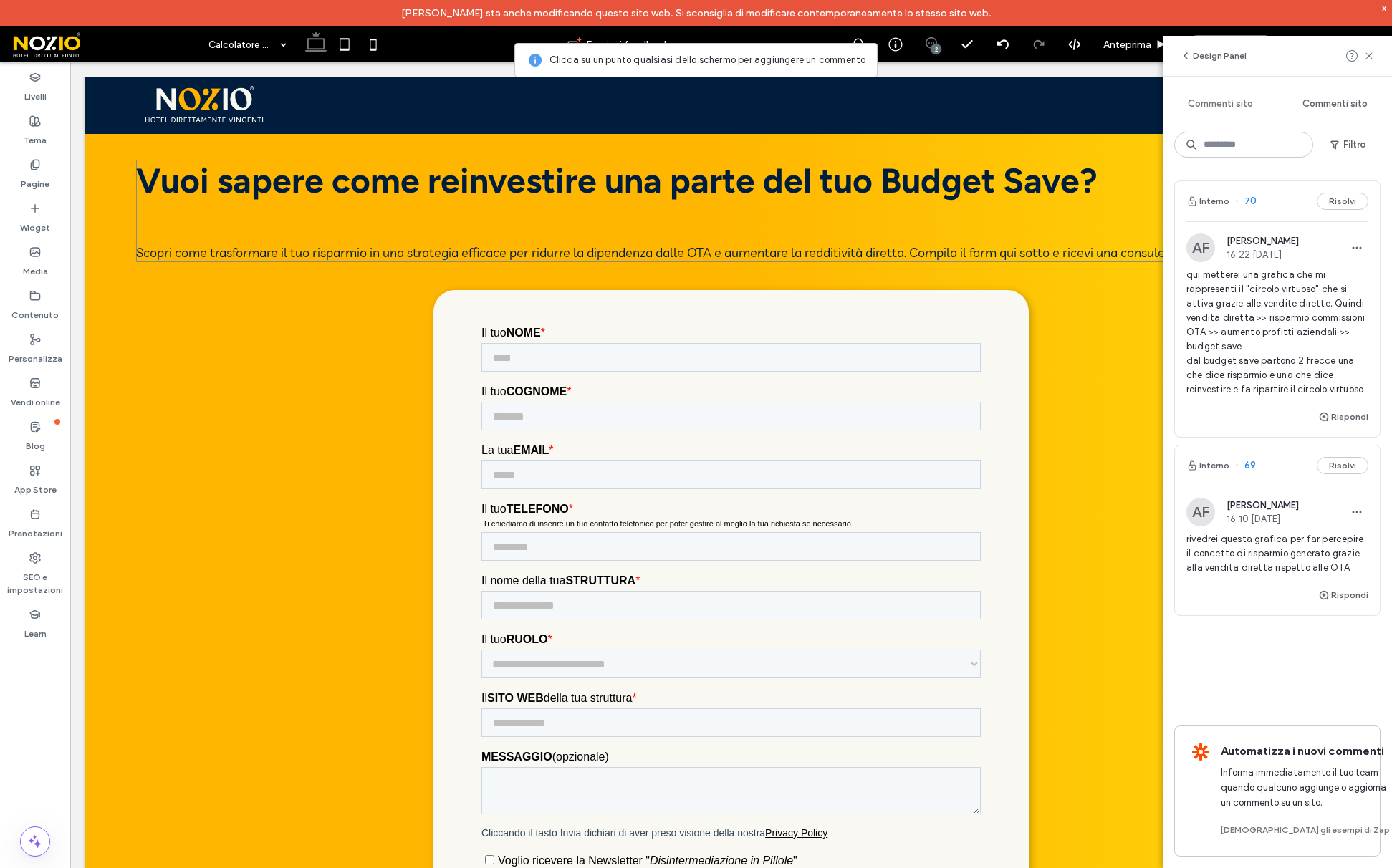
scroll to position [2384, 0]
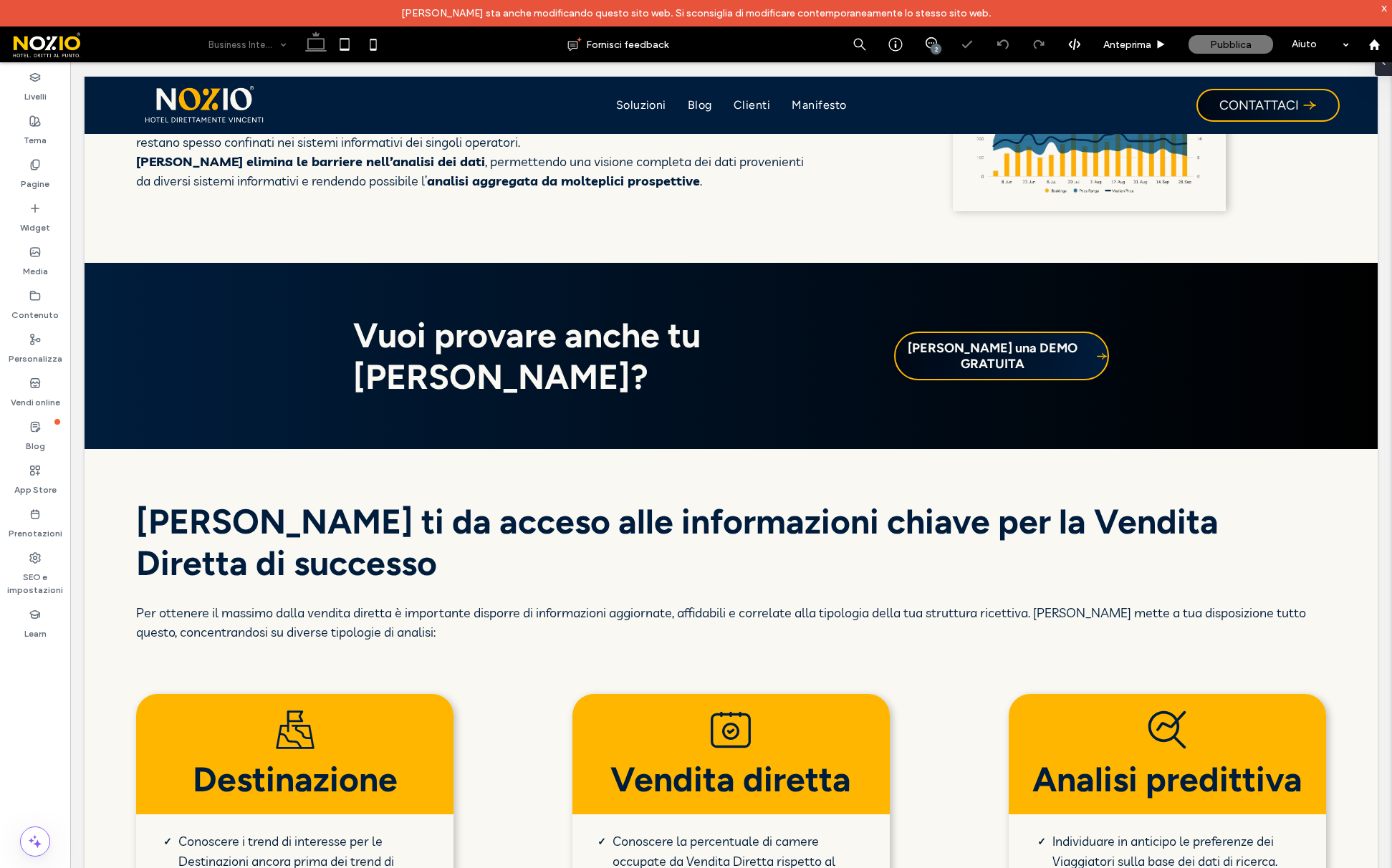
scroll to position [2317, 0]
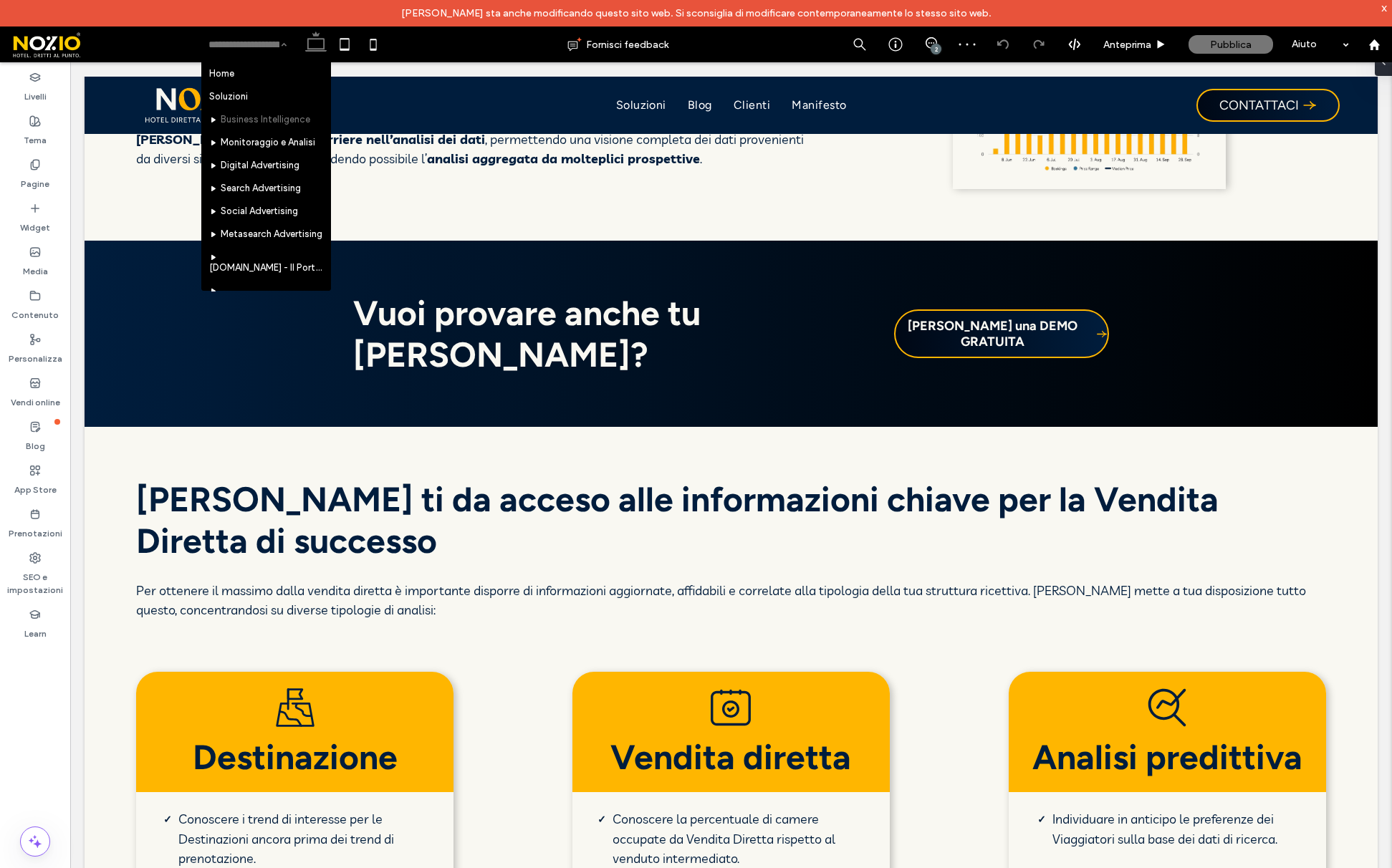
click at [226, 41] on input at bounding box center [244, 44] width 71 height 36
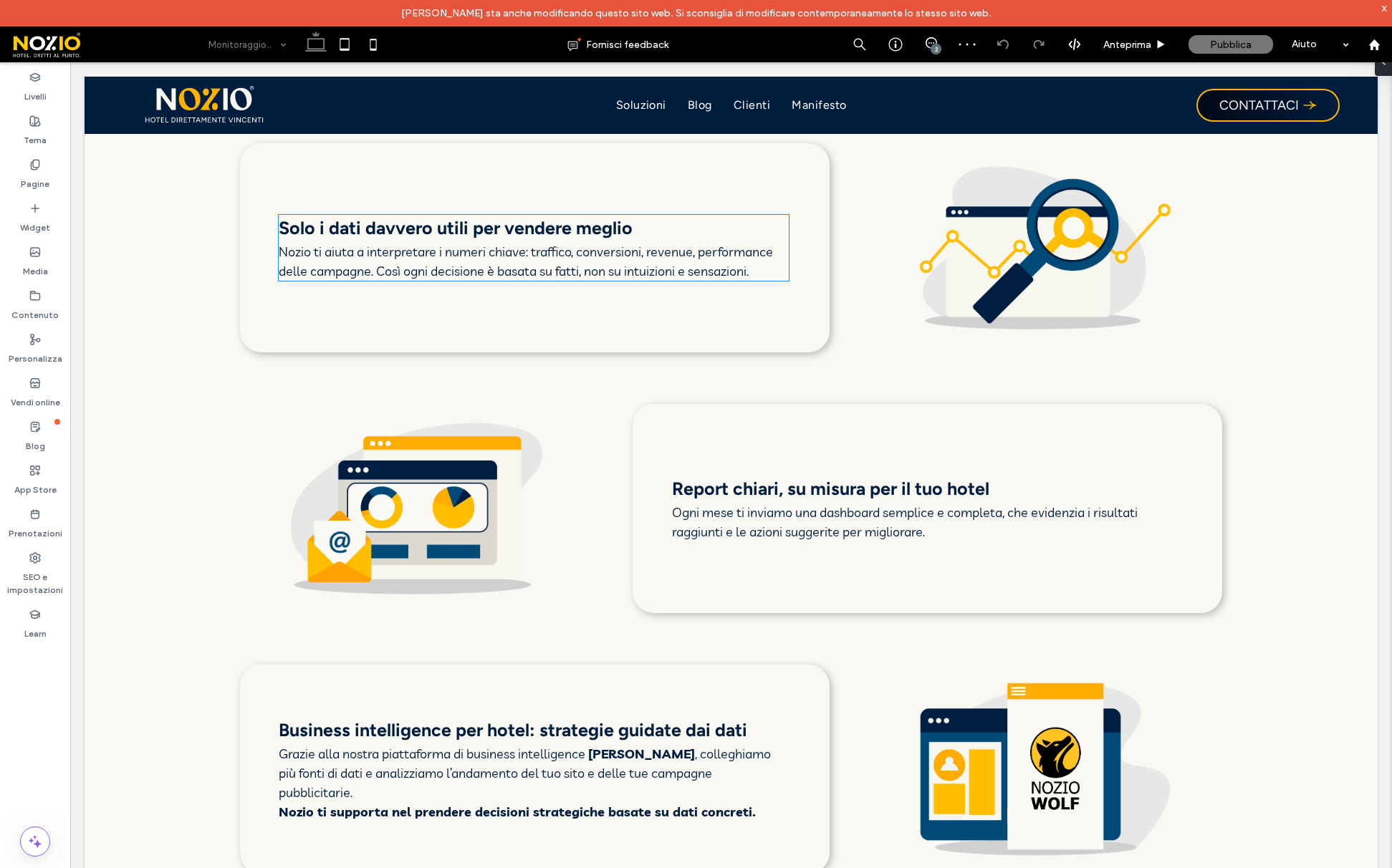
scroll to position [1505, 0]
